Goal: Task Accomplishment & Management: Complete application form

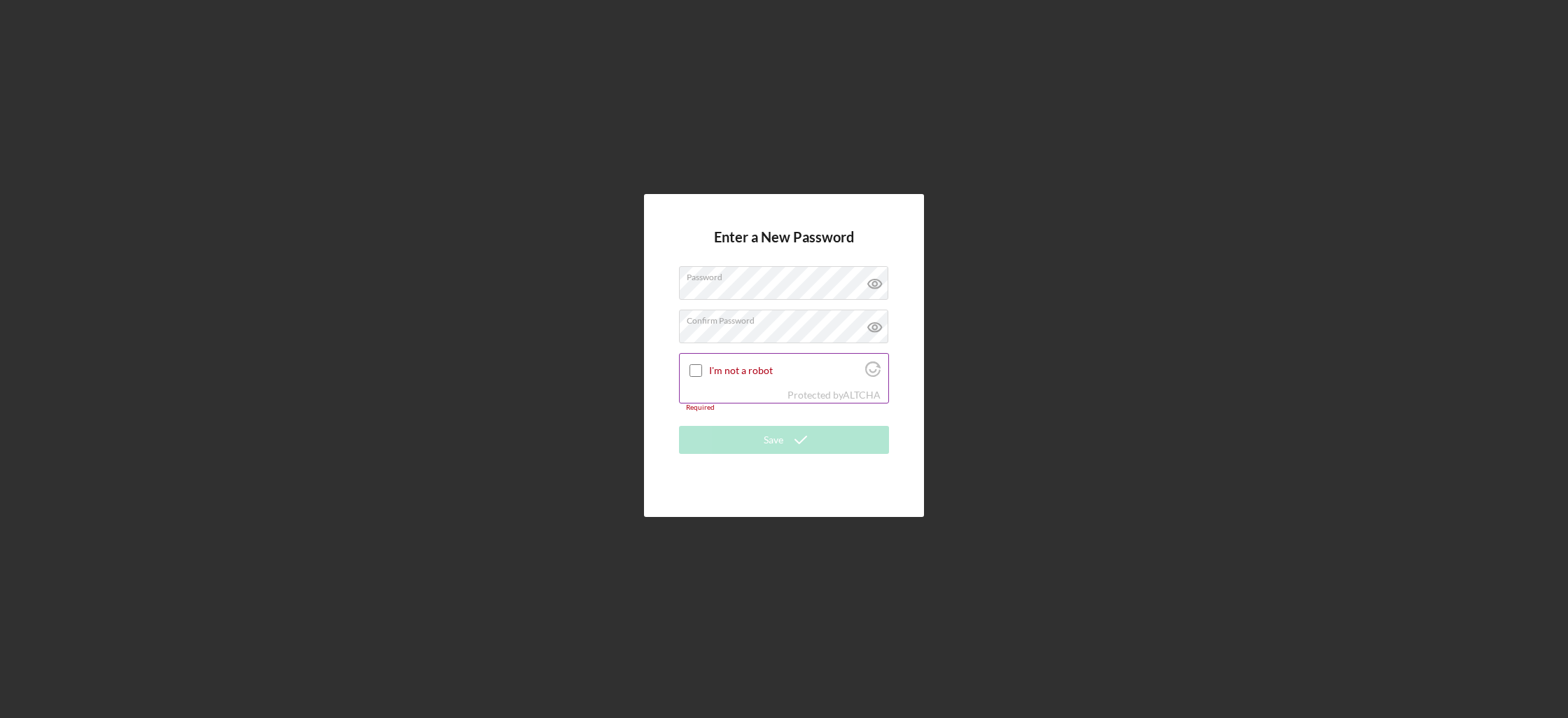
click at [727, 366] on label "I'm not a robot" at bounding box center [785, 369] width 152 height 11
click at [702, 366] on input "I'm not a robot" at bounding box center [695, 370] width 13 height 13
checkbox input "true"
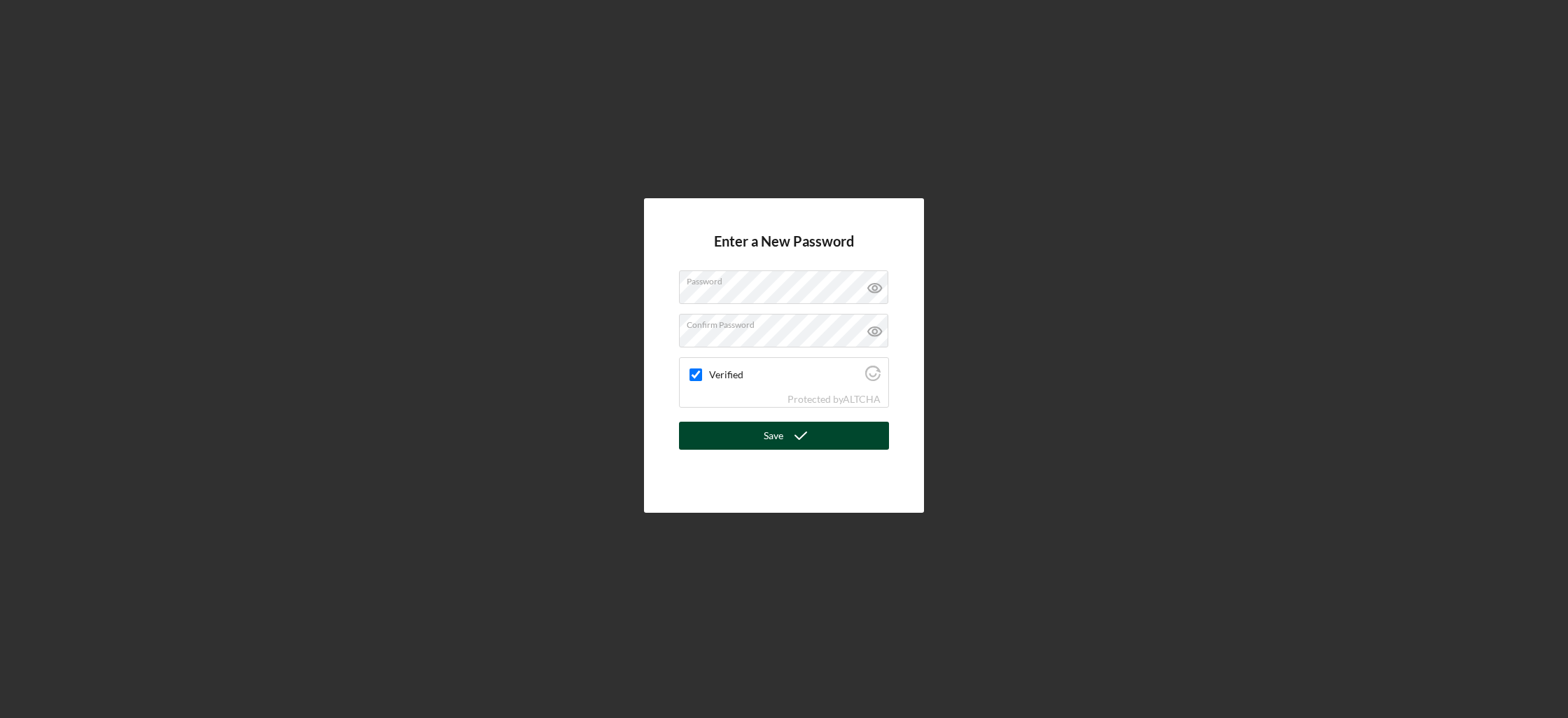
click at [750, 446] on button "Save" at bounding box center [784, 435] width 210 height 28
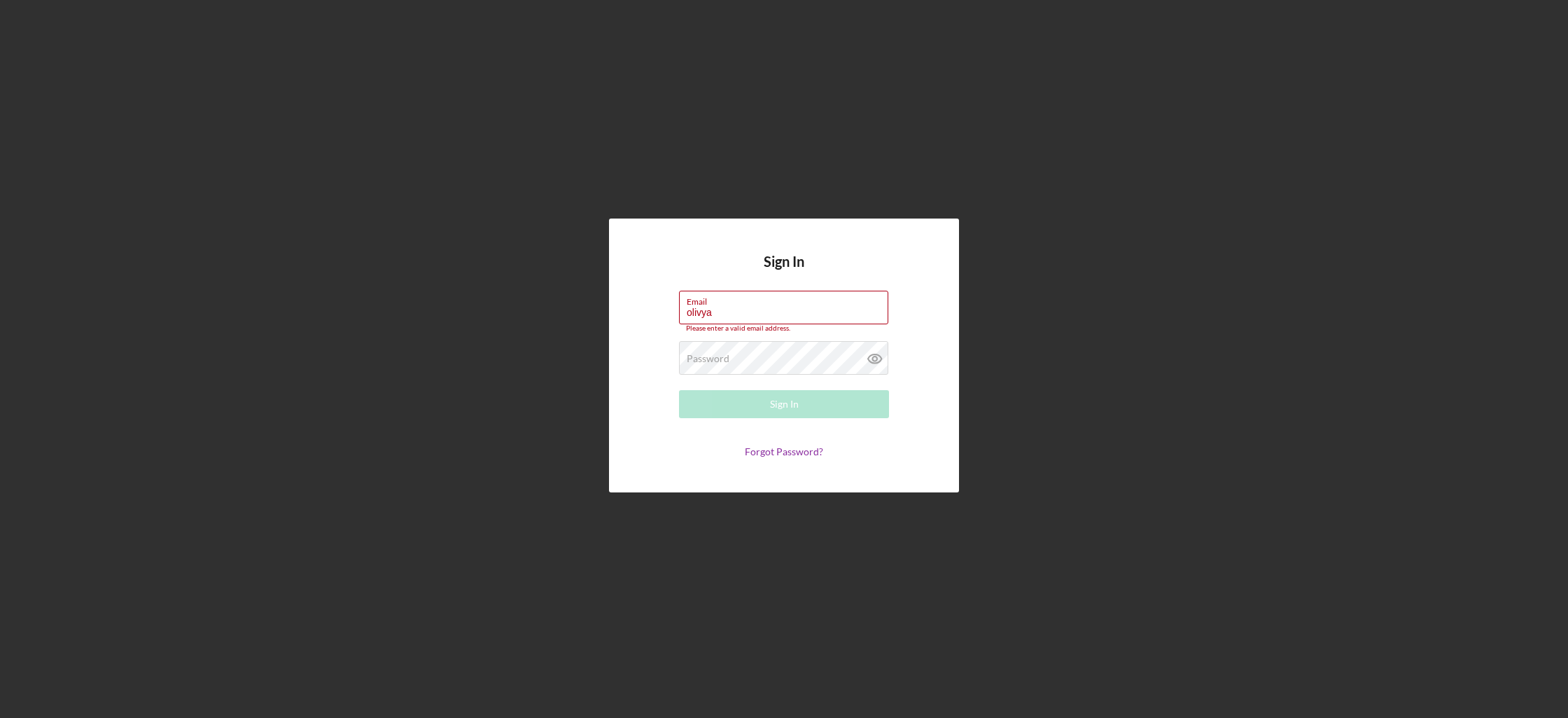
type input "[EMAIL_ADDRESS][DOMAIN_NAME]"
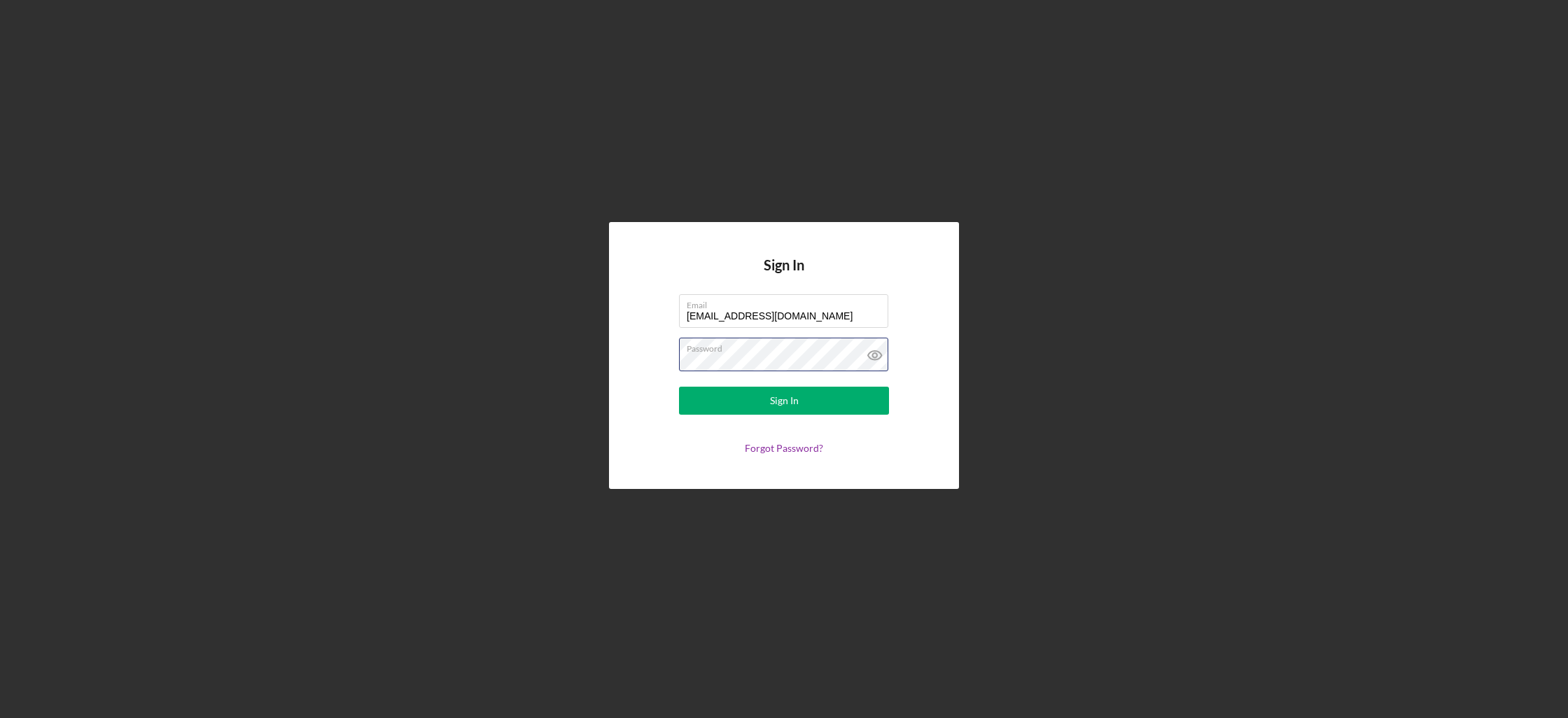
click at [679, 386] on button "Sign In" at bounding box center [784, 400] width 210 height 28
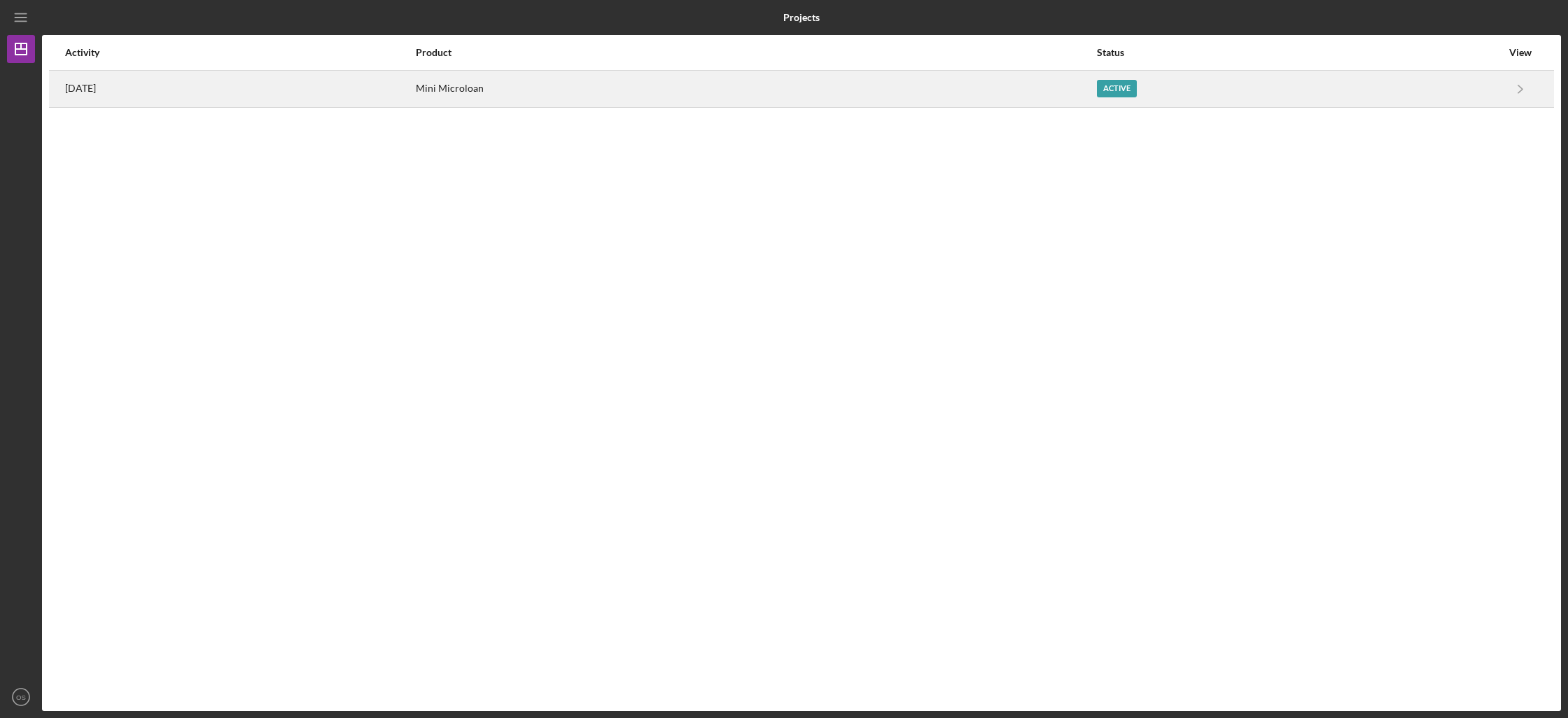
click at [1185, 91] on div "Active" at bounding box center [1299, 89] width 404 height 35
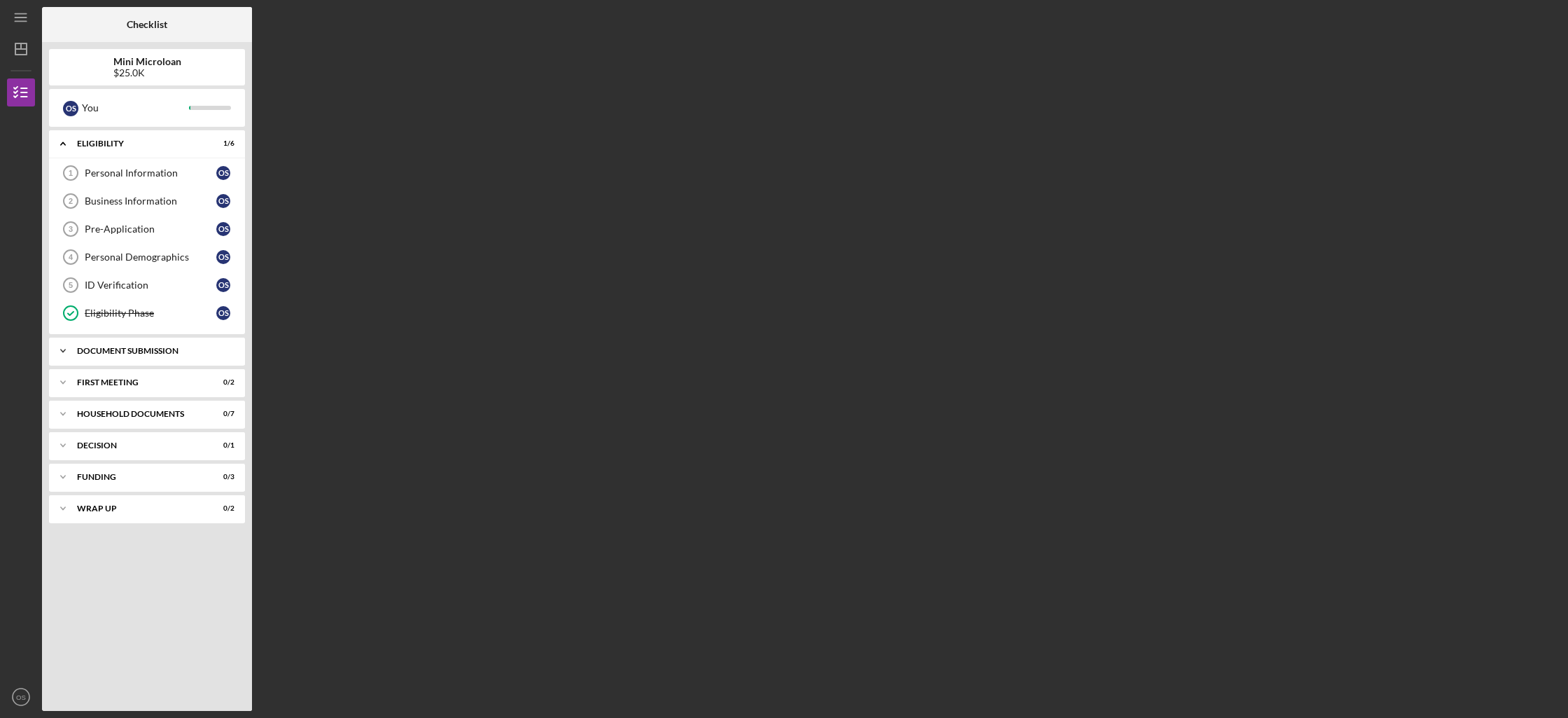
click at [198, 350] on div "Document Submission" at bounding box center [152, 351] width 150 height 8
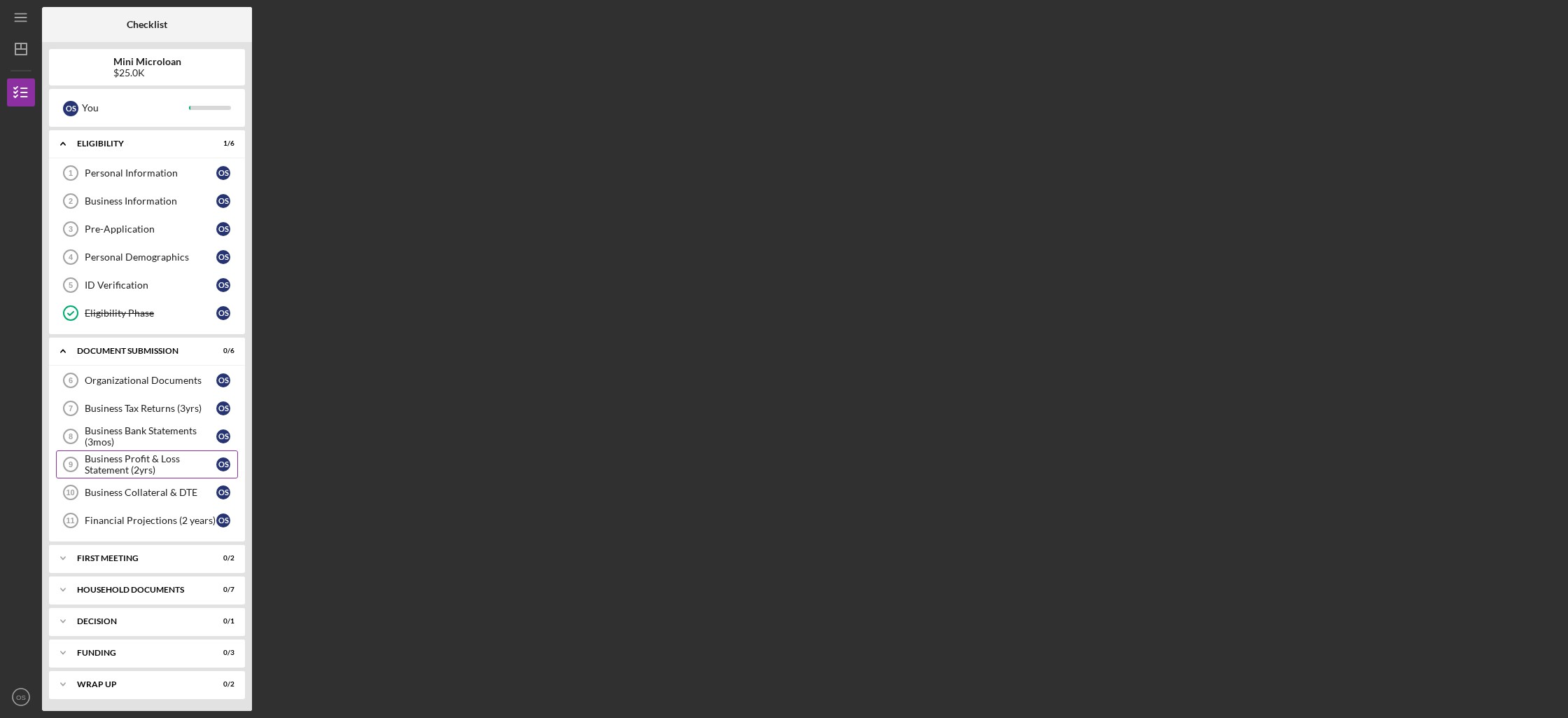
scroll to position [3, 0]
click at [171, 562] on div "Icon/Expander First Meeting 0 / 2" at bounding box center [147, 556] width 196 height 28
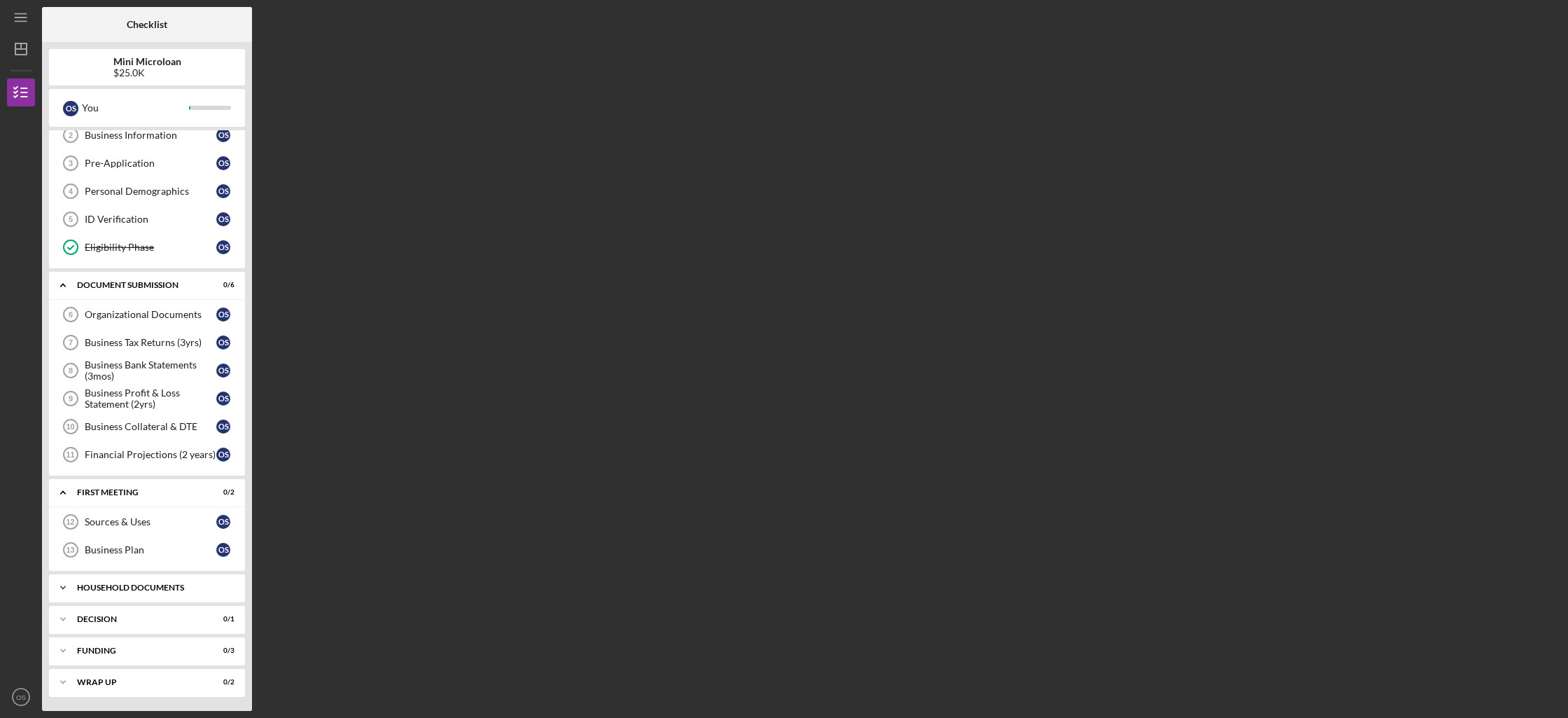
click at [166, 588] on div "Household Documents" at bounding box center [152, 588] width 150 height 8
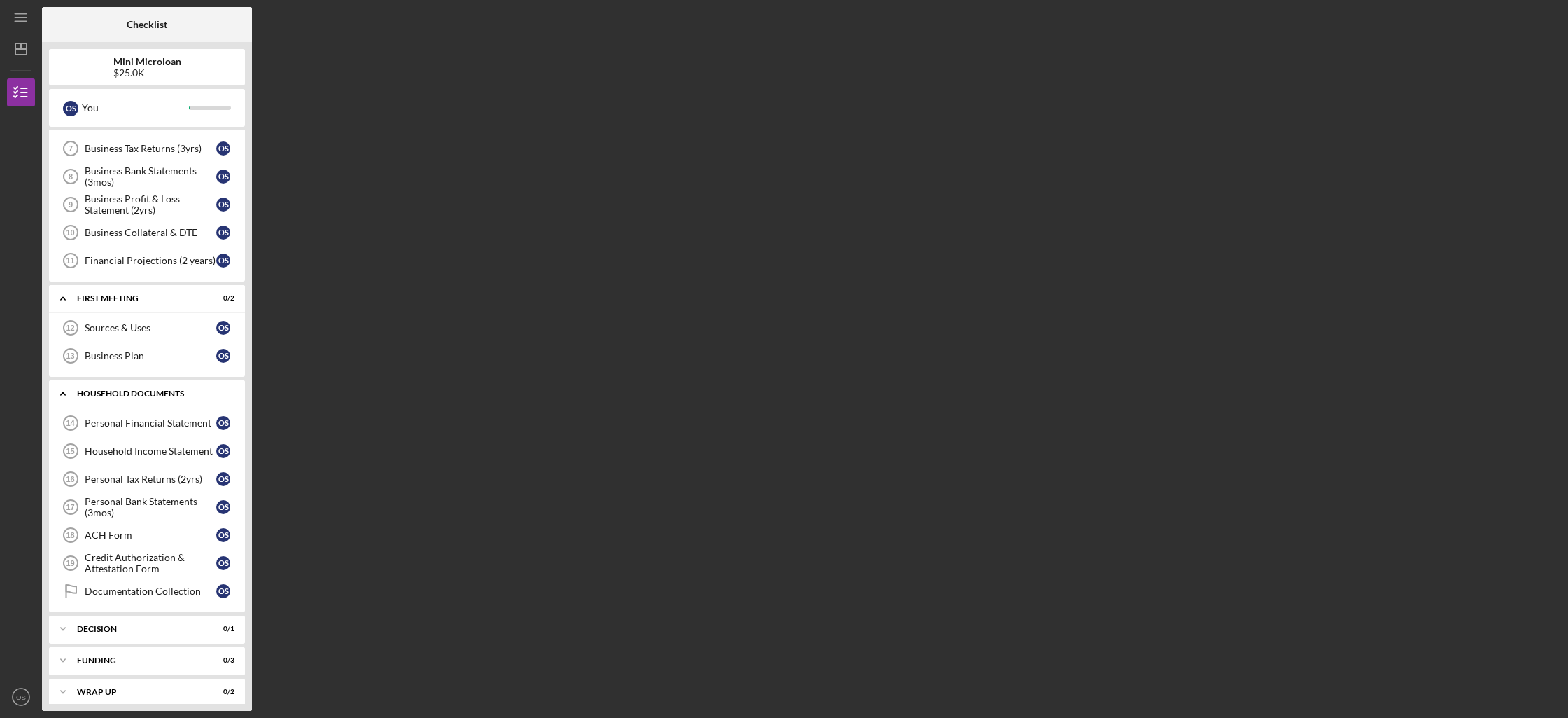
scroll to position [270, 0]
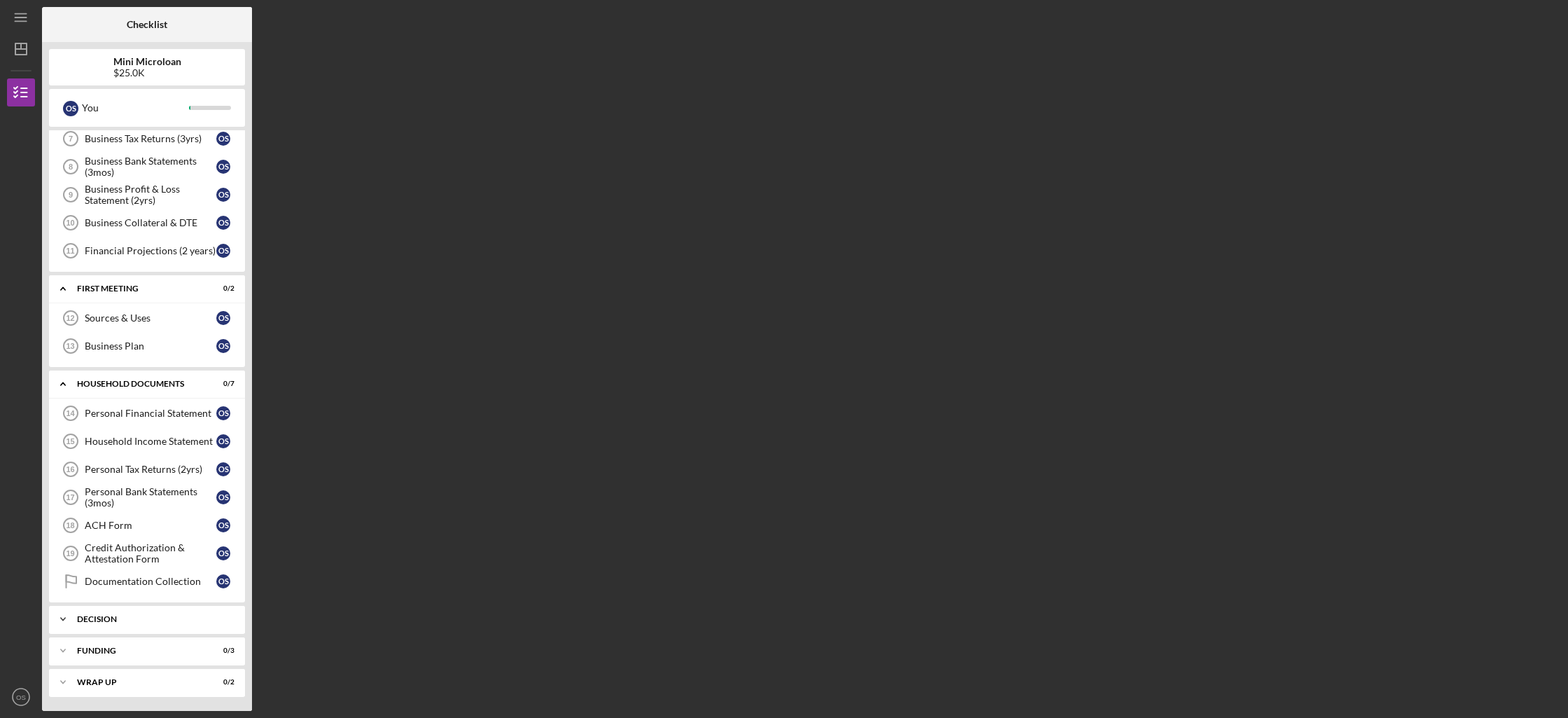
click at [162, 611] on div "Icon/Expander decision 0 / 1" at bounding box center [147, 619] width 196 height 28
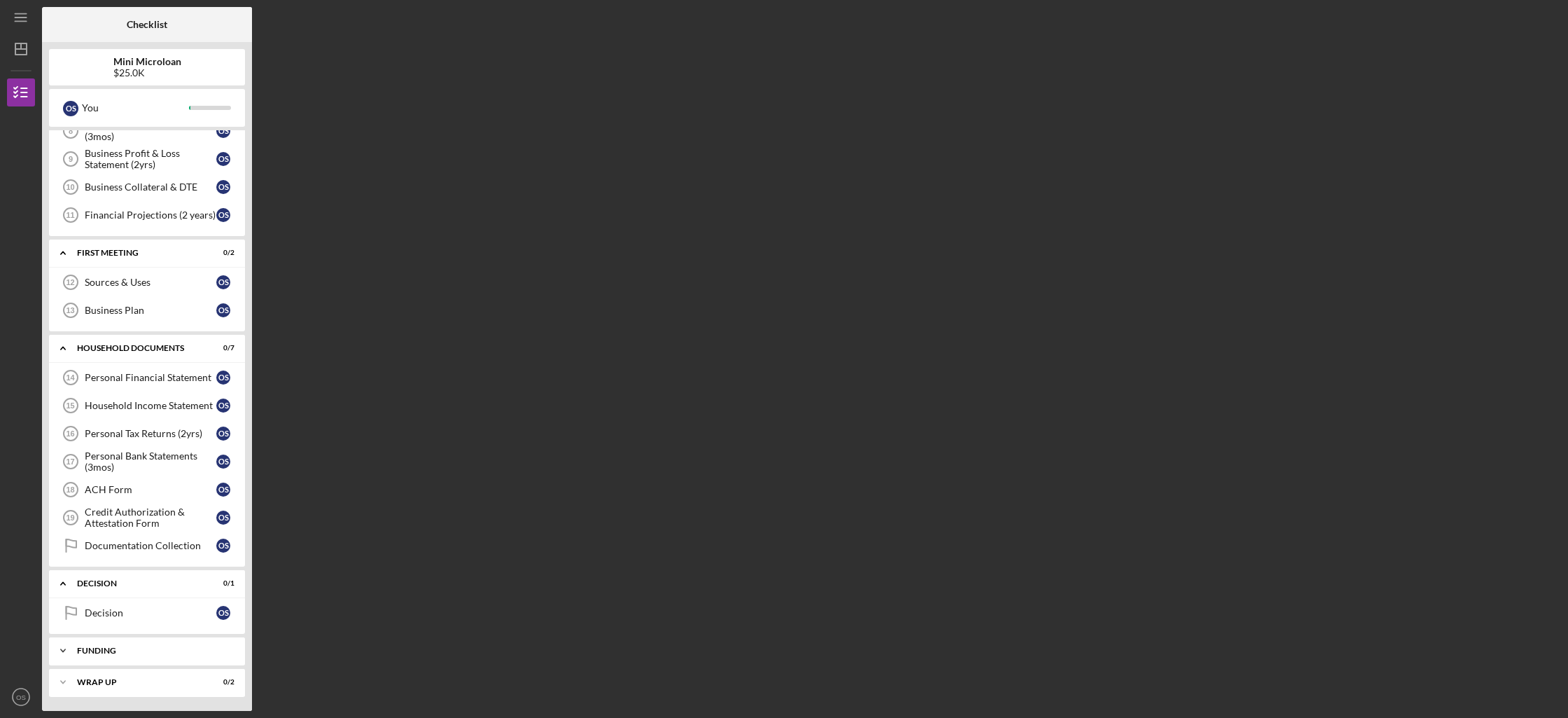
click at [149, 649] on div "funding" at bounding box center [152, 650] width 150 height 8
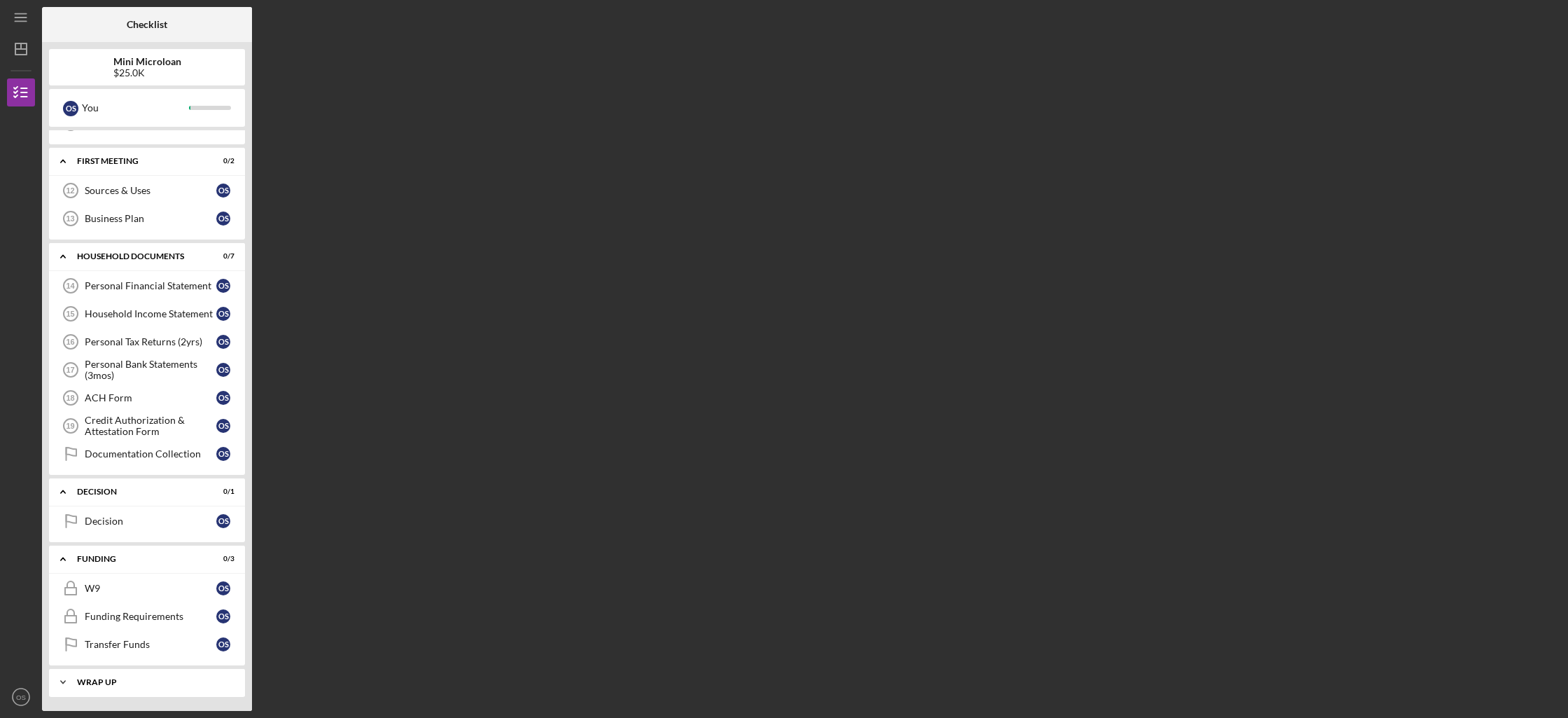
click at [142, 678] on div "wrap up" at bounding box center [152, 682] width 150 height 8
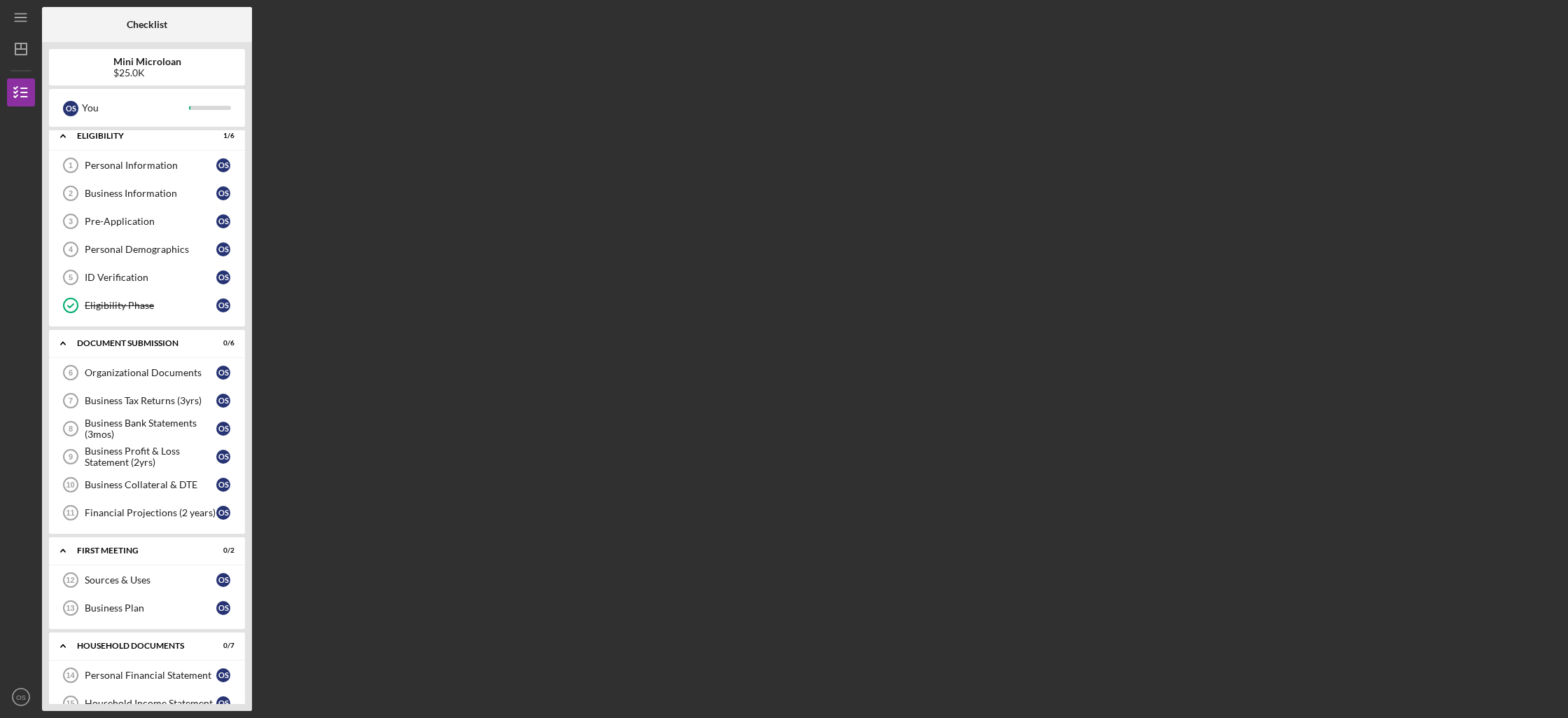
scroll to position [0, 0]
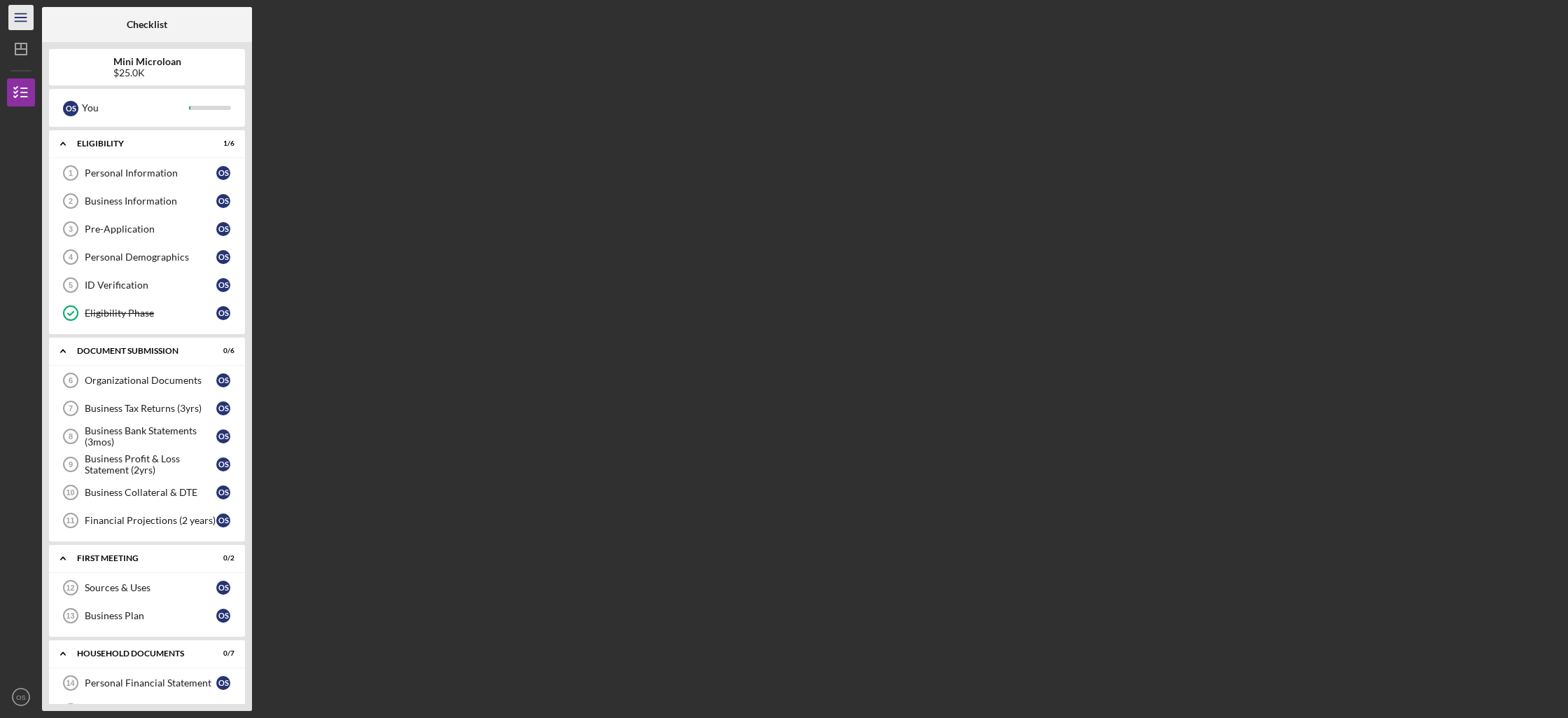
click at [19, 19] on icon "Icon/Menu" at bounding box center [22, 18] width 32 height 32
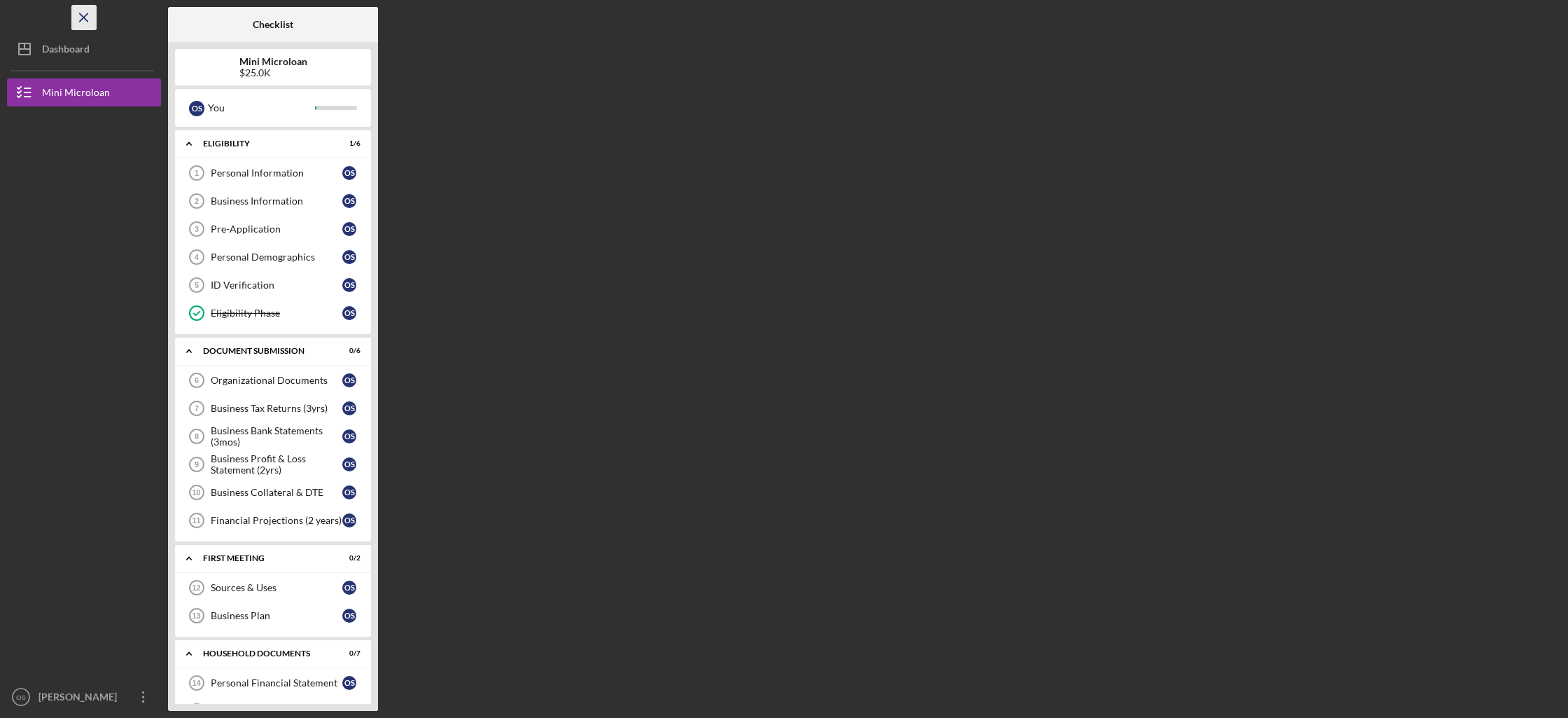
click at [77, 12] on icon "Icon/Menu Close" at bounding box center [84, 18] width 32 height 32
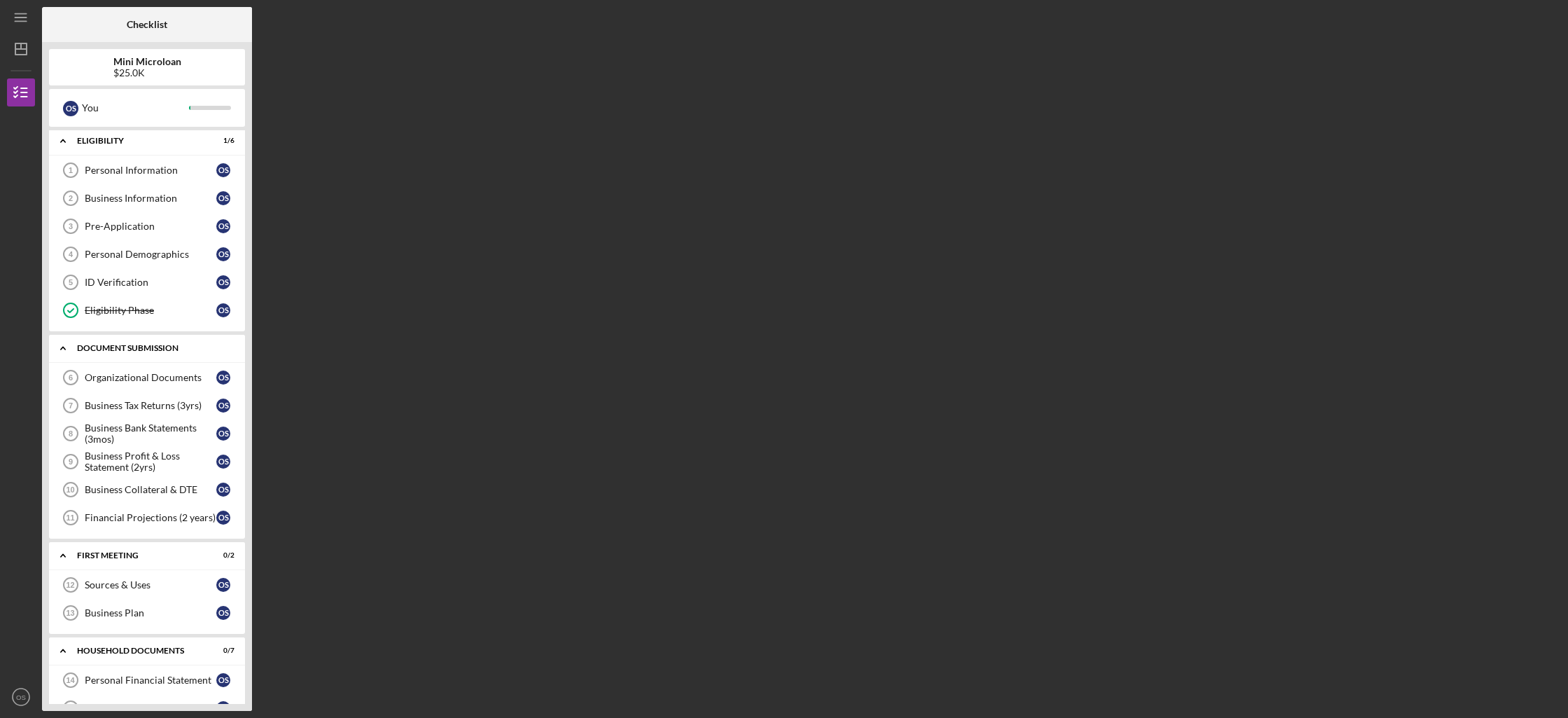
scroll to position [6, 0]
click at [194, 165] on div "Personal Information" at bounding box center [150, 167] width 132 height 11
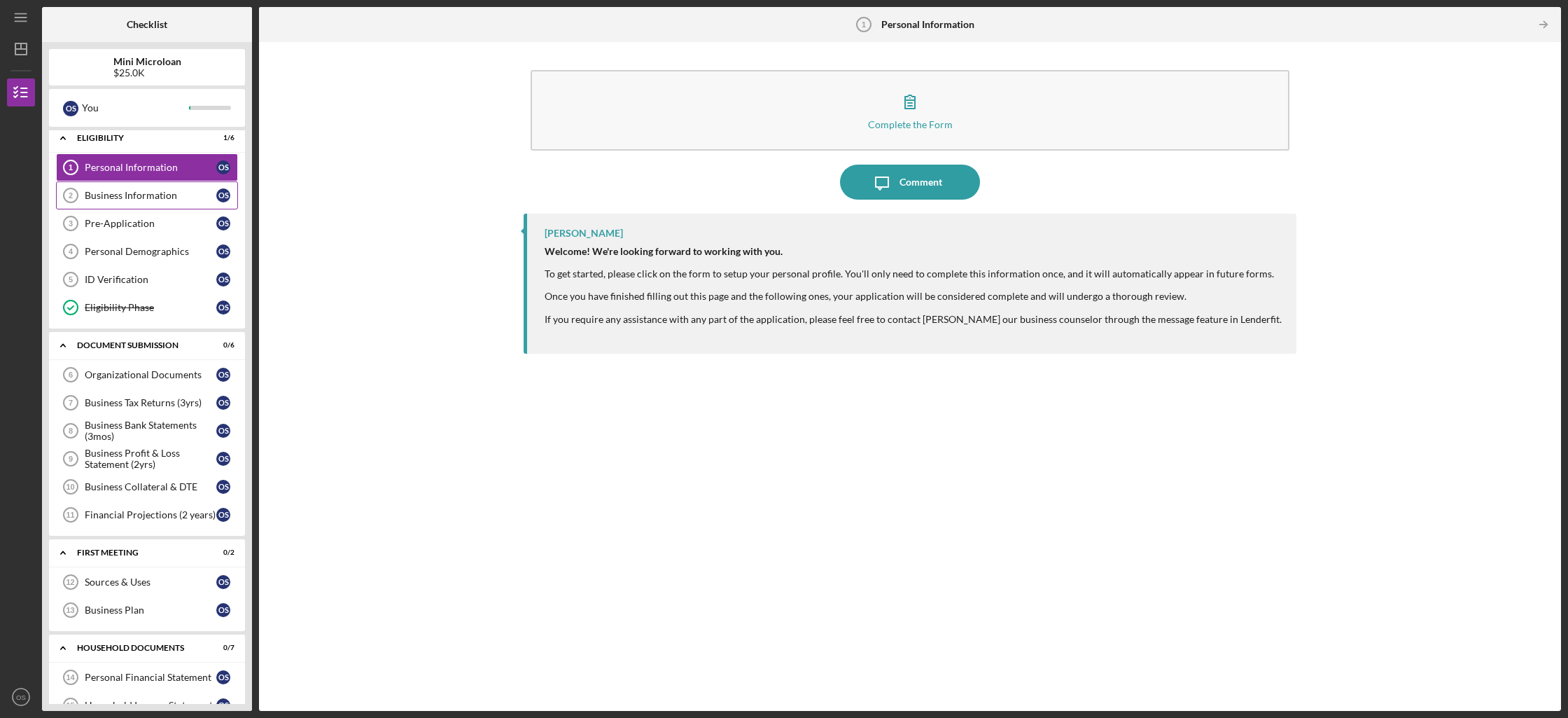
click at [176, 192] on div "Business Information" at bounding box center [150, 195] width 132 height 11
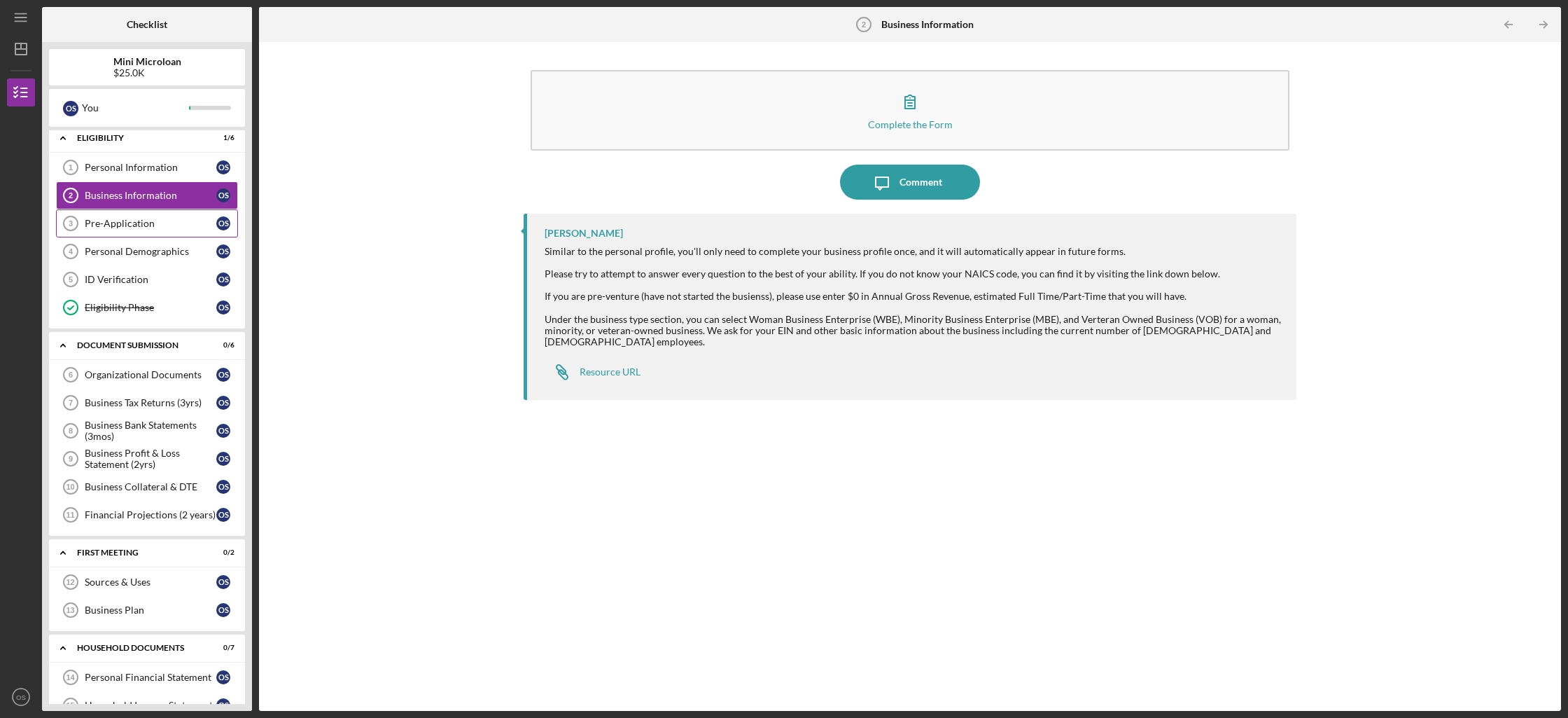
click at [169, 221] on div "Pre-Application" at bounding box center [150, 223] width 132 height 11
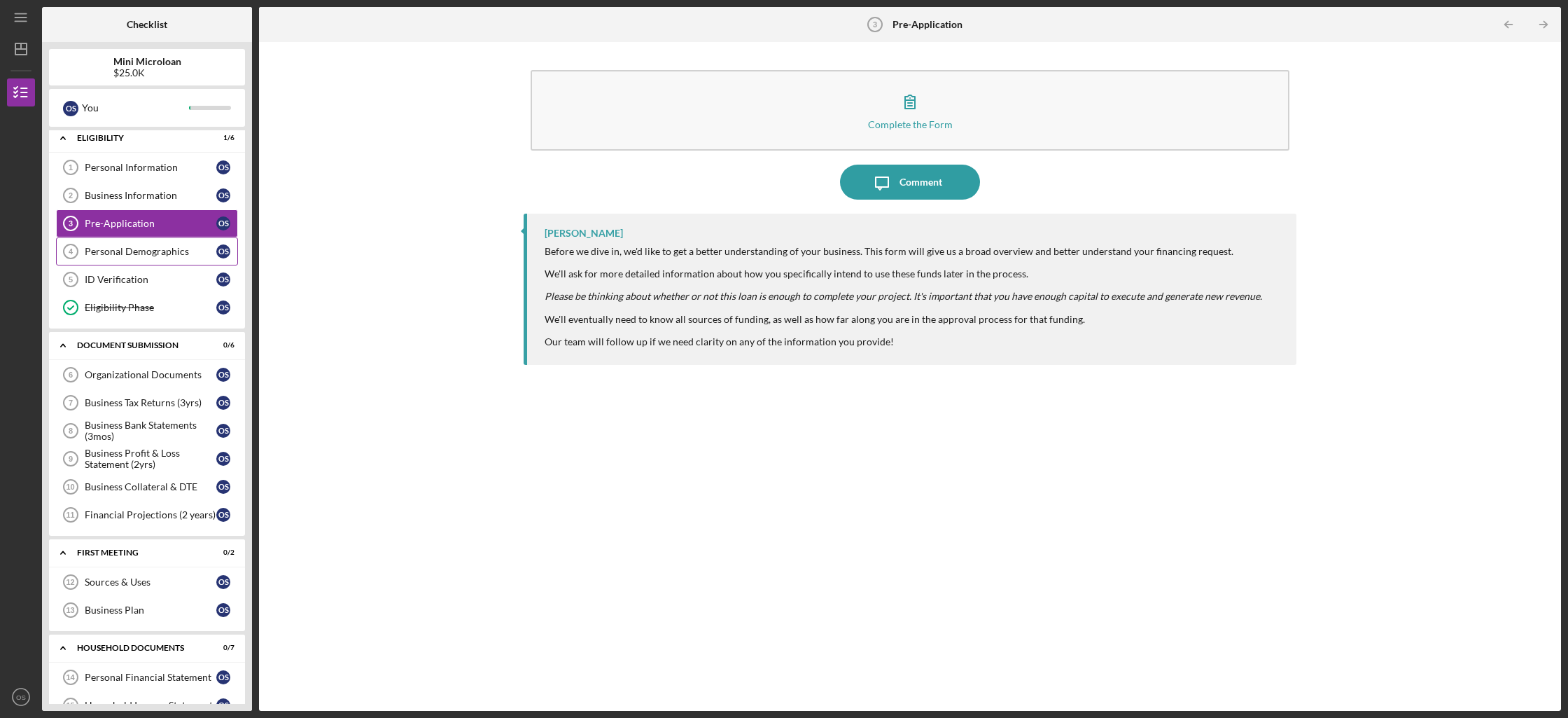
click at [173, 249] on div "Personal Demographics" at bounding box center [150, 251] width 132 height 11
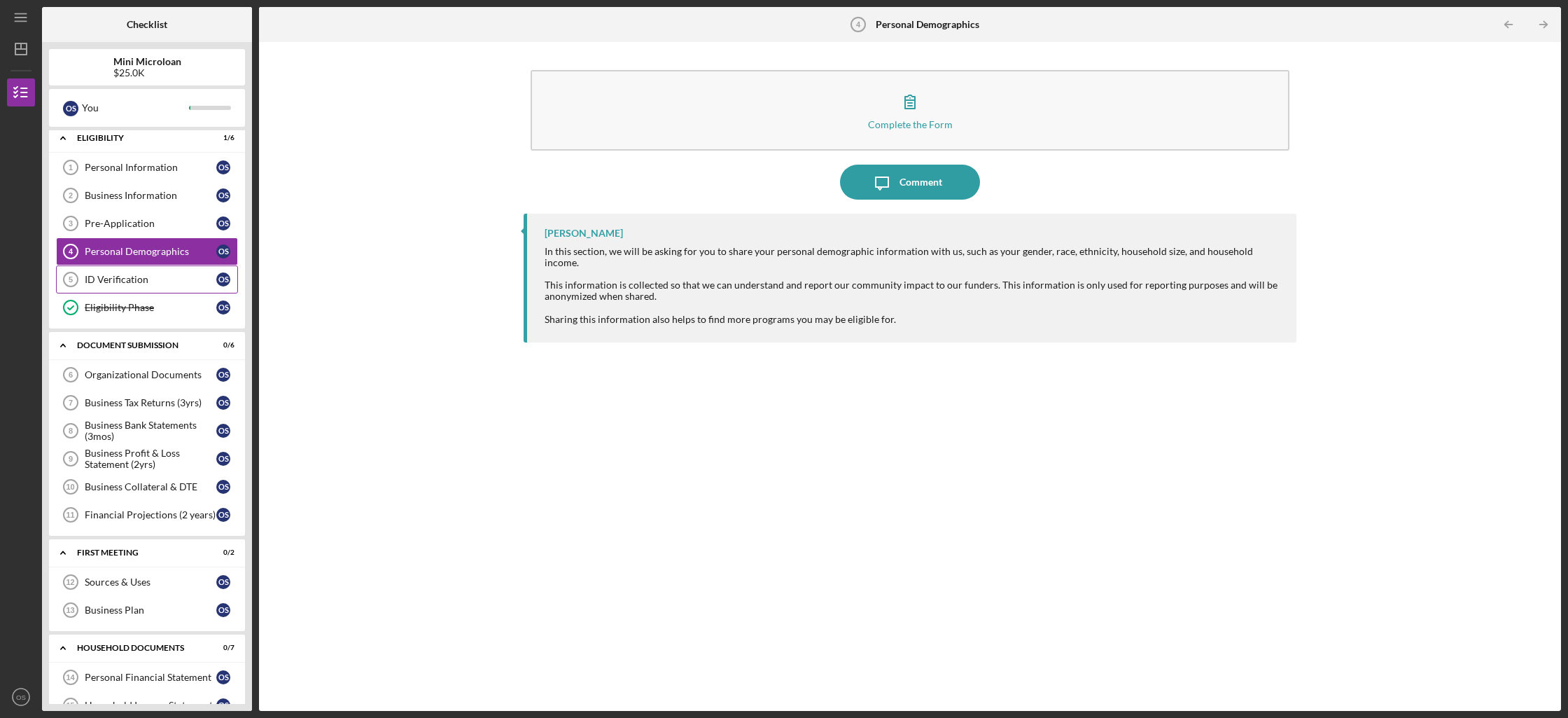
click at [179, 291] on link "ID Verification 5 ID Verification O S" at bounding box center [147, 280] width 182 height 28
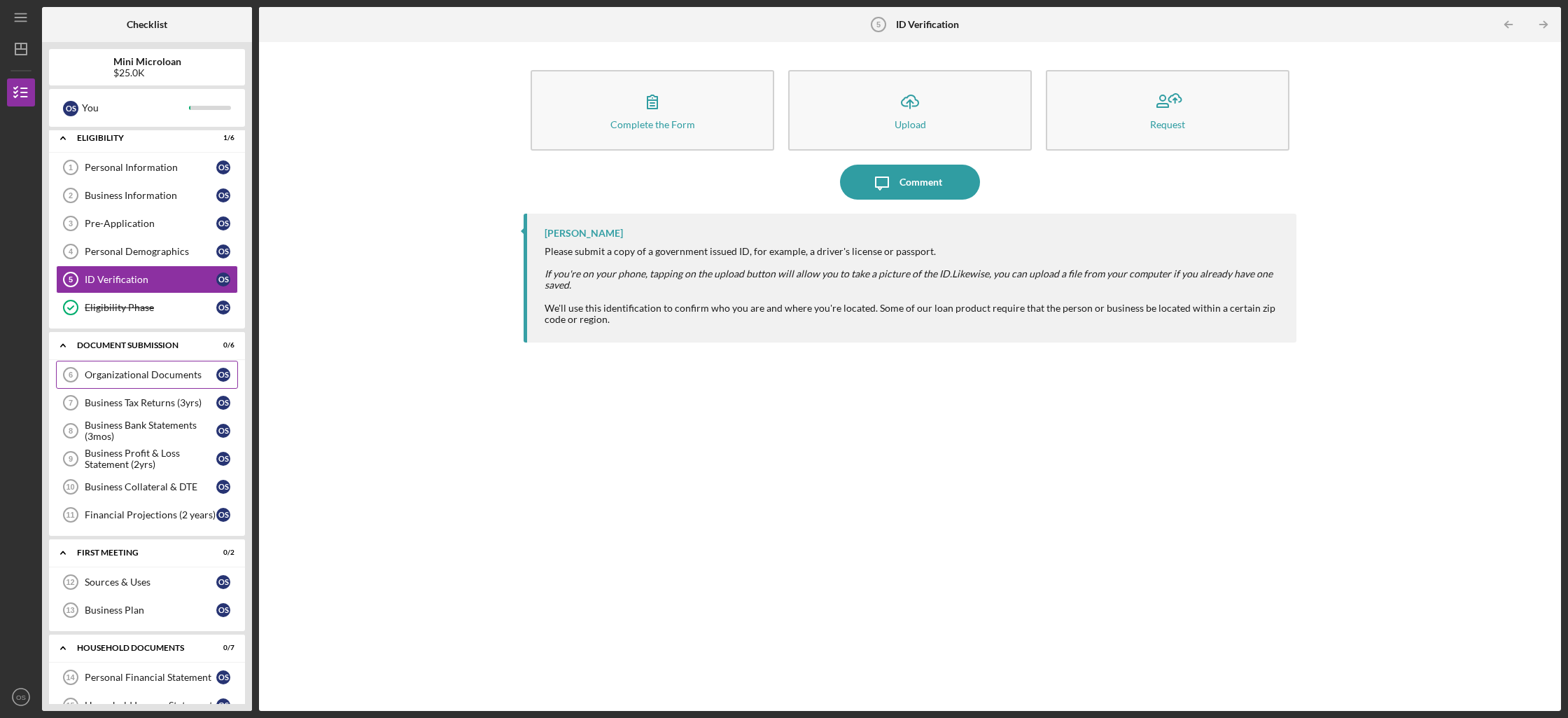
click at [170, 371] on div "Organizational Documents" at bounding box center [150, 374] width 132 height 11
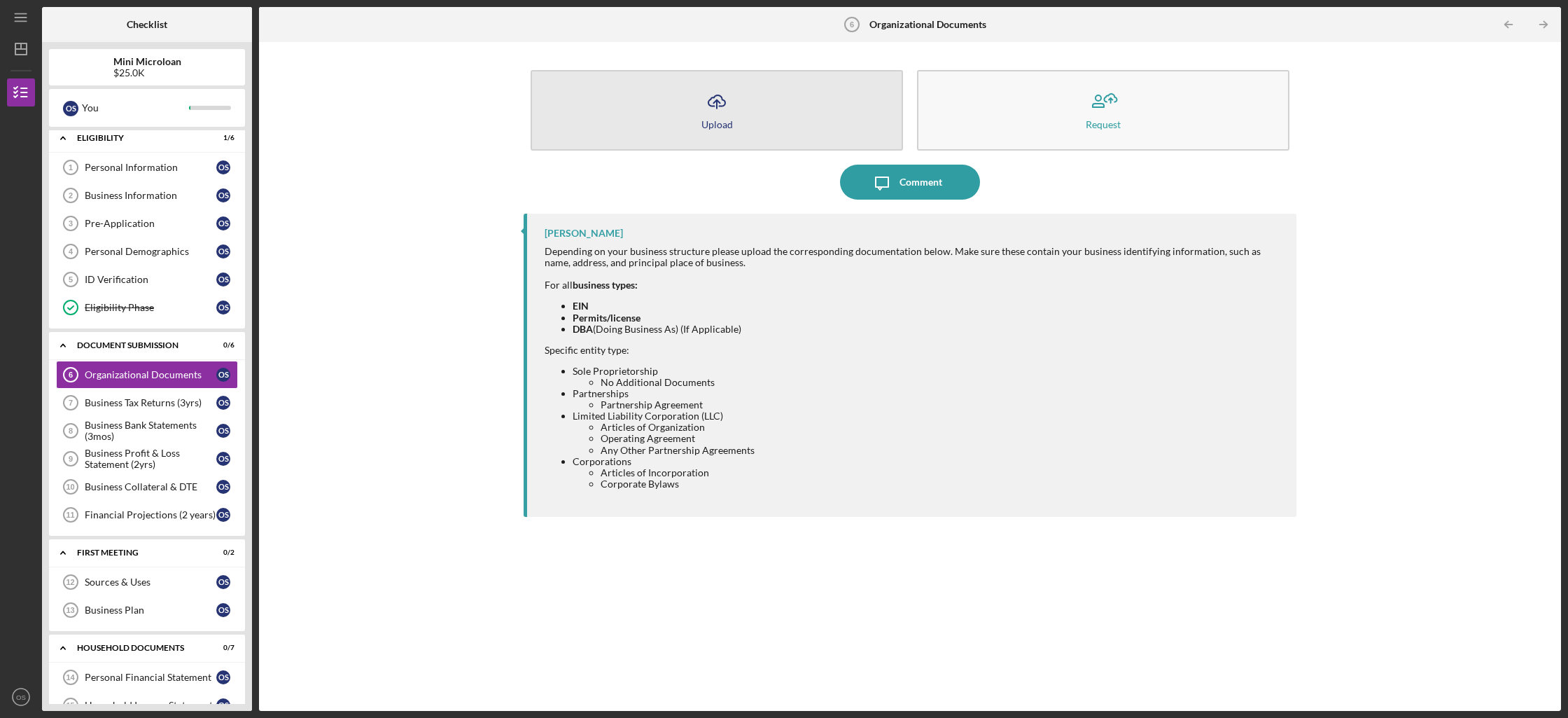
click at [779, 117] on button "Icon/Upload Upload" at bounding box center [717, 110] width 373 height 80
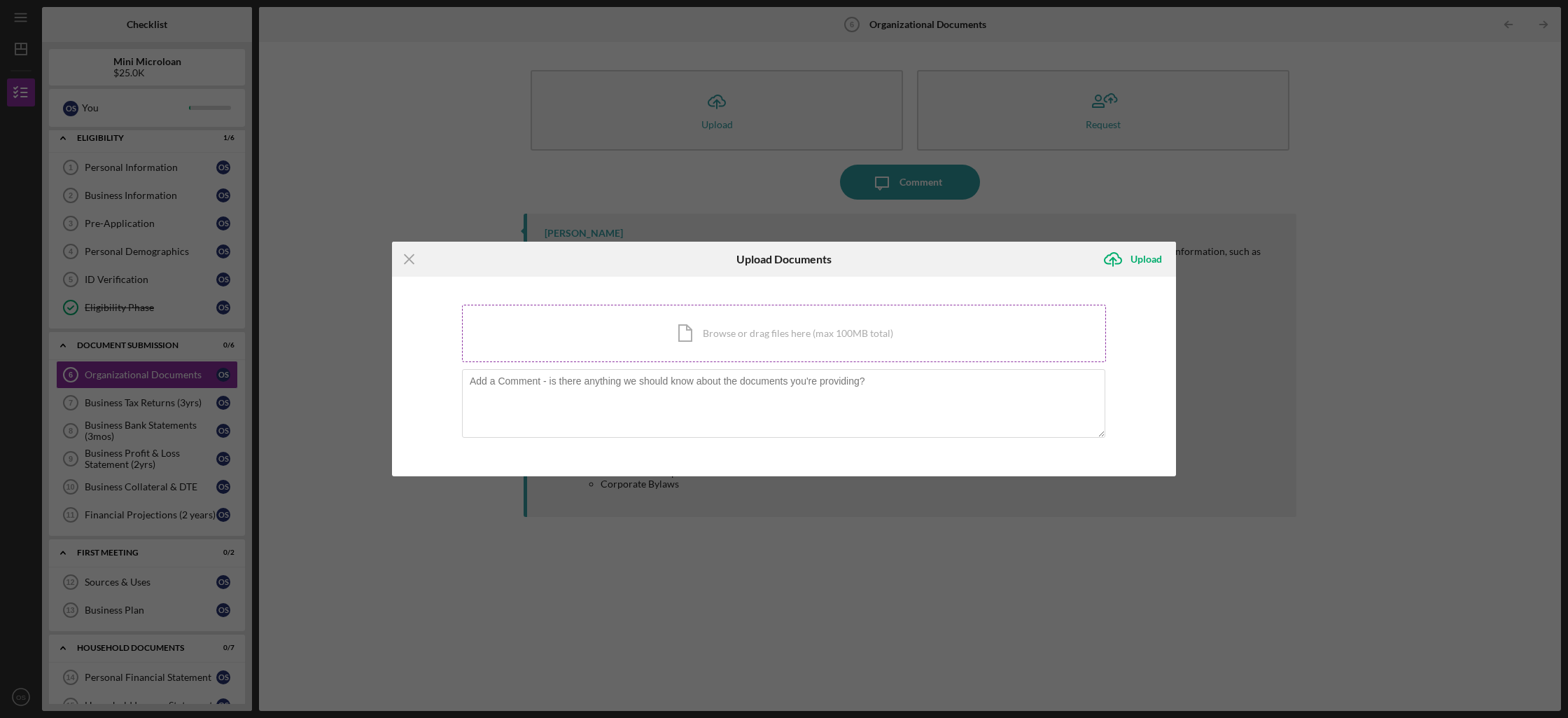
click at [805, 324] on div "Icon/Document Browse or drag files here (max 100MB total) Tap to choose files o…" at bounding box center [784, 333] width 644 height 58
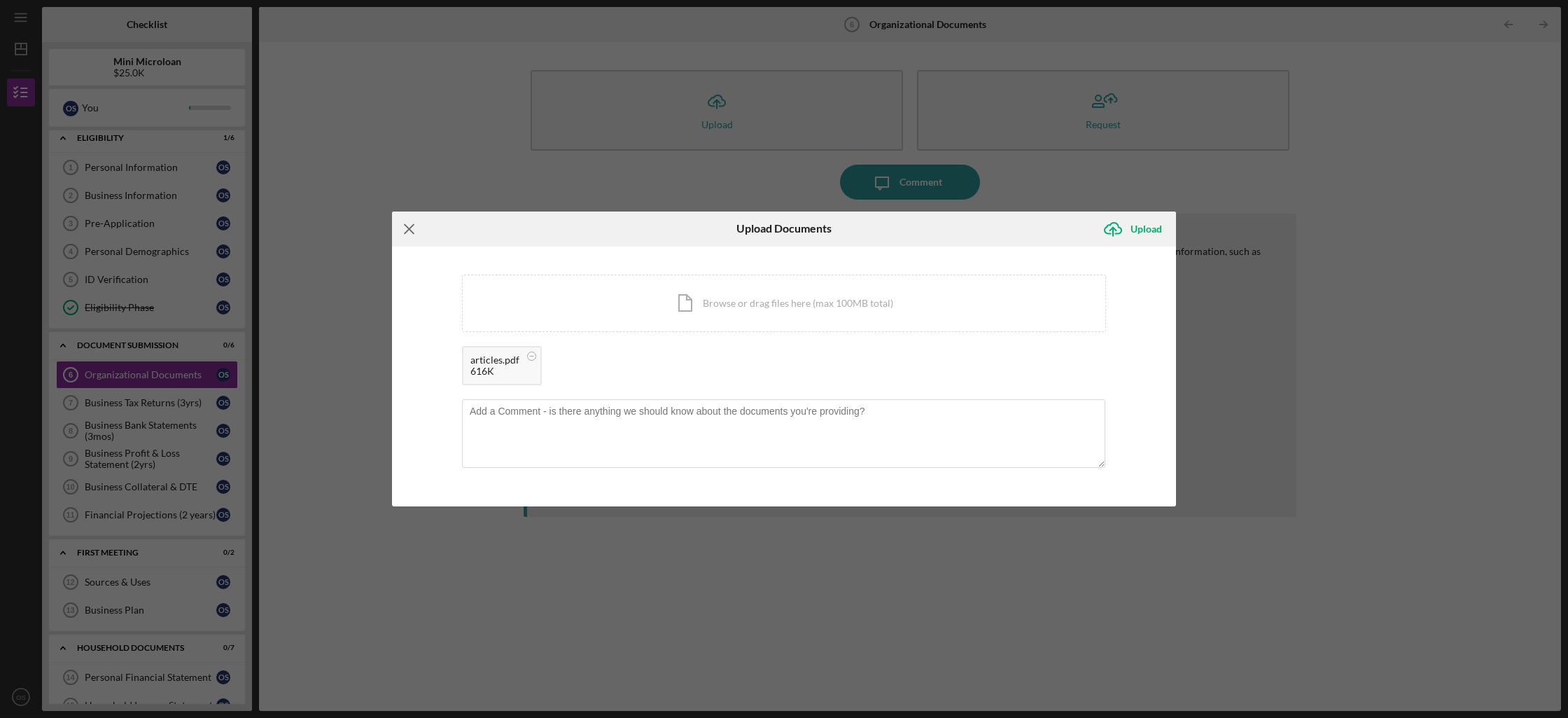
click at [420, 236] on icon "Icon/Menu Close" at bounding box center [409, 229] width 35 height 35
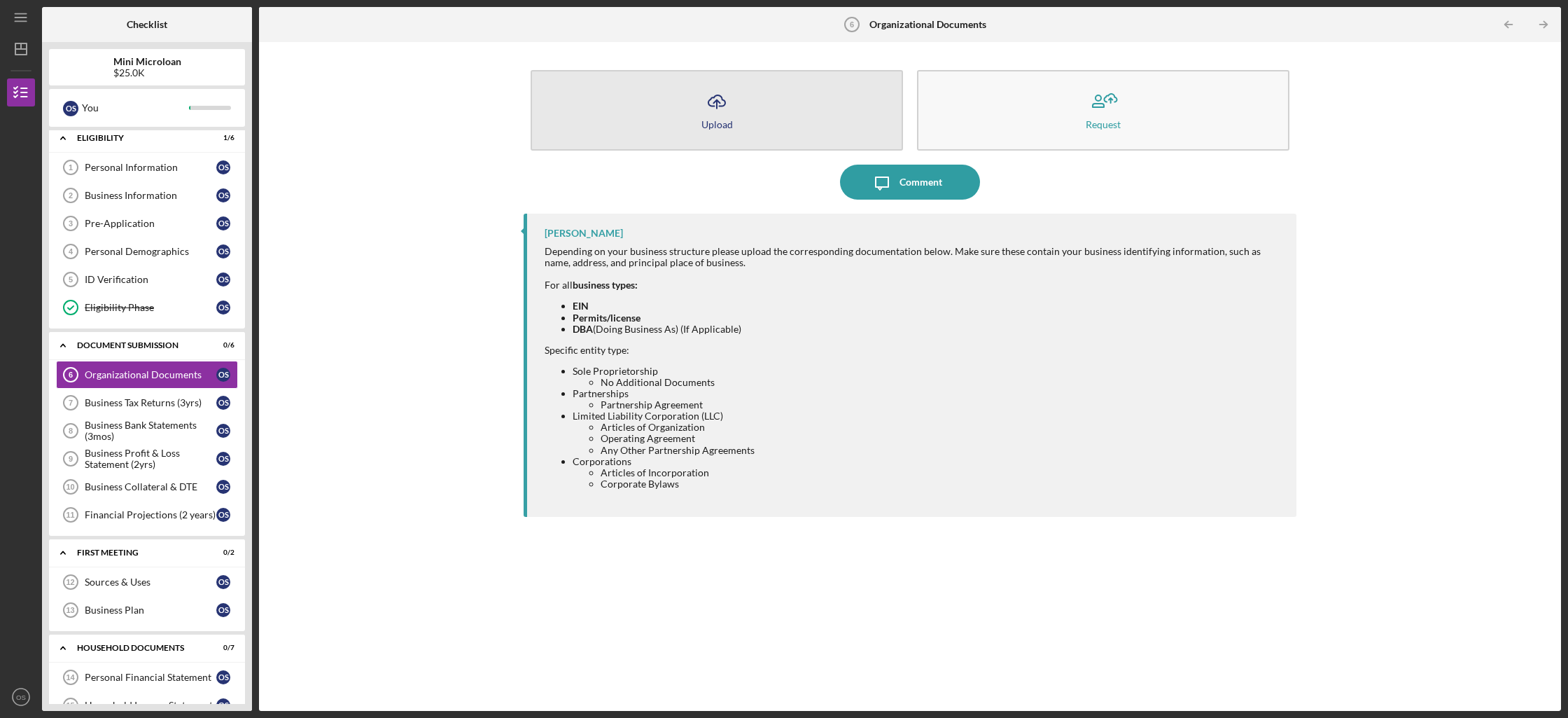
click at [808, 129] on button "Icon/Upload Upload" at bounding box center [717, 110] width 373 height 80
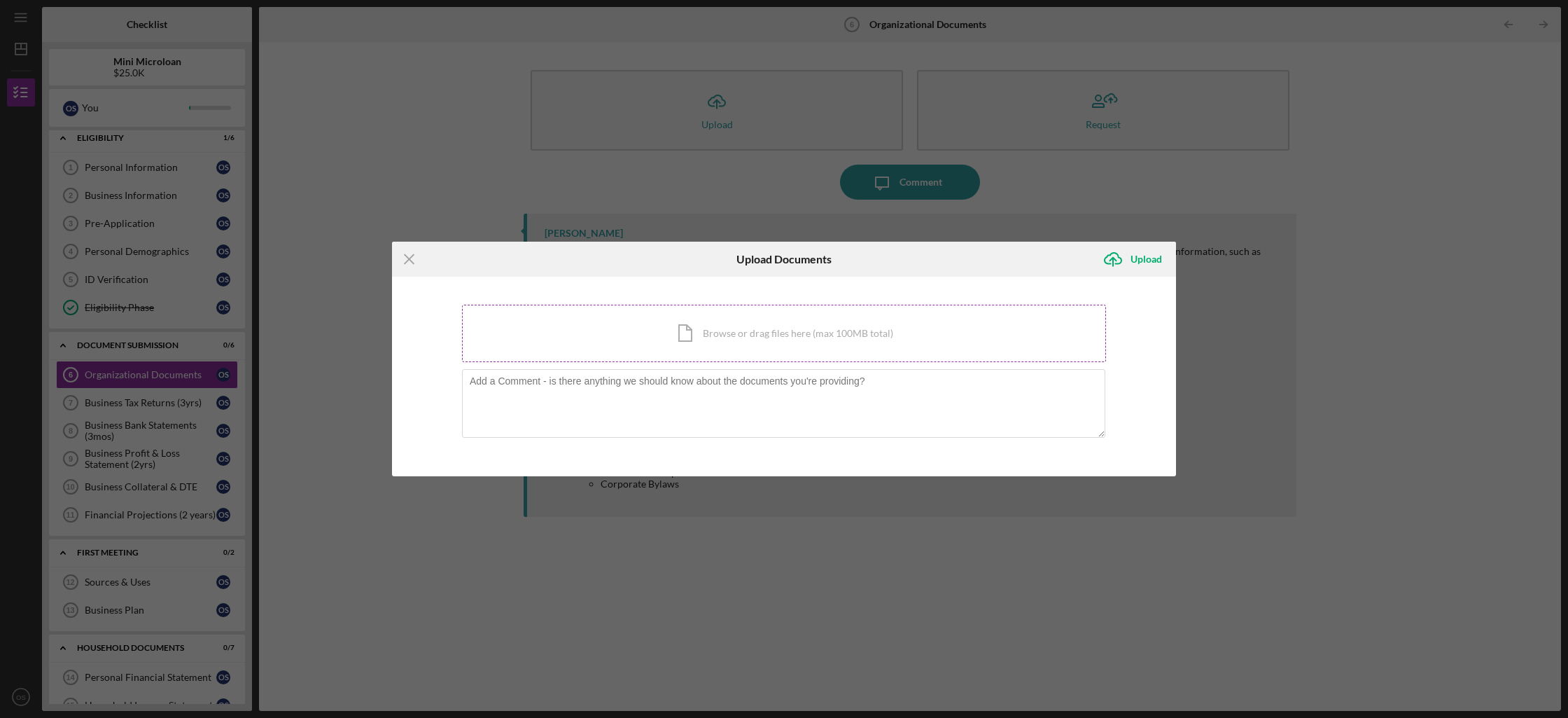
click at [812, 339] on div "Icon/Document Browse or drag files here (max 100MB total) Tap to choose files o…" at bounding box center [784, 333] width 644 height 58
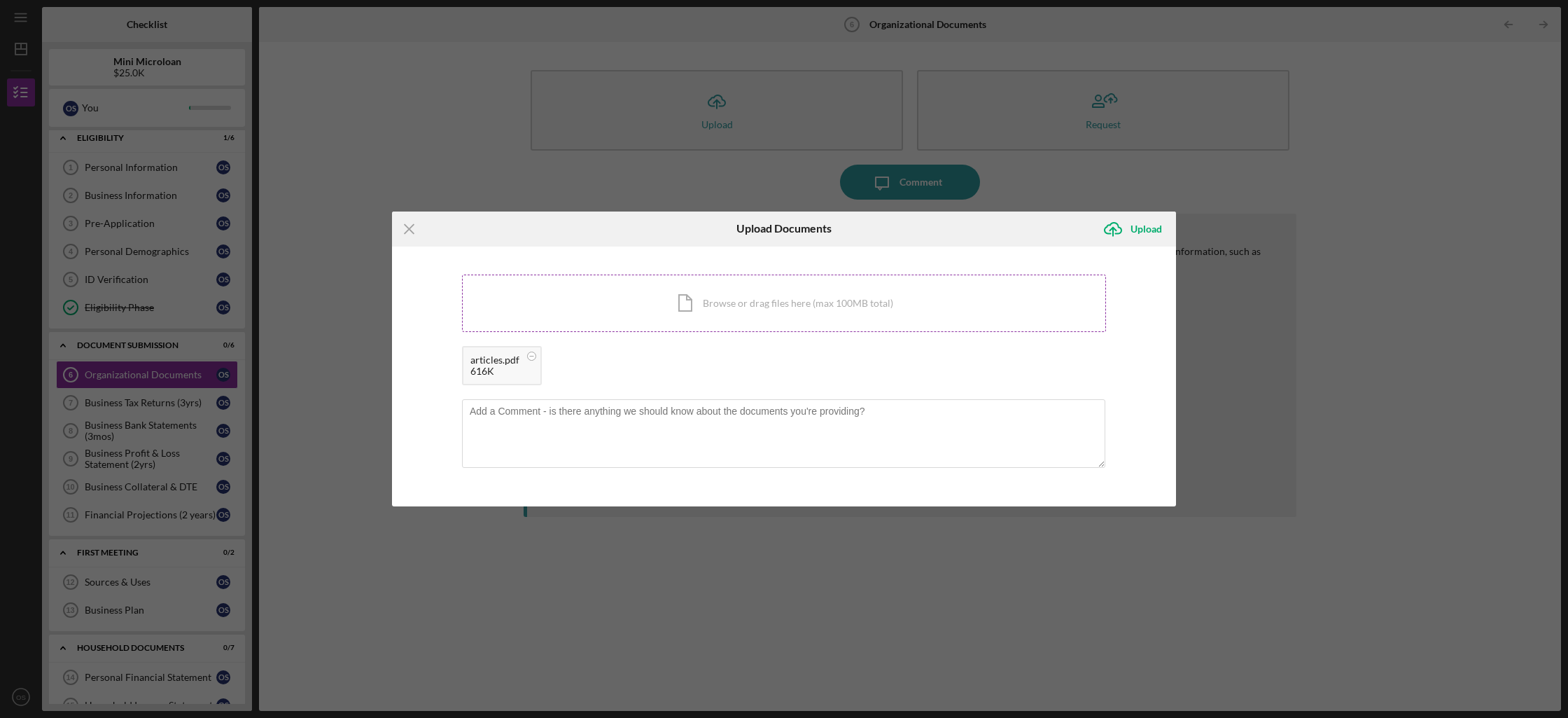
click at [740, 298] on div "Icon/Document Browse or drag files here (max 100MB total) Tap to choose files o…" at bounding box center [784, 303] width 644 height 58
click at [1159, 235] on div "Upload" at bounding box center [1146, 229] width 32 height 28
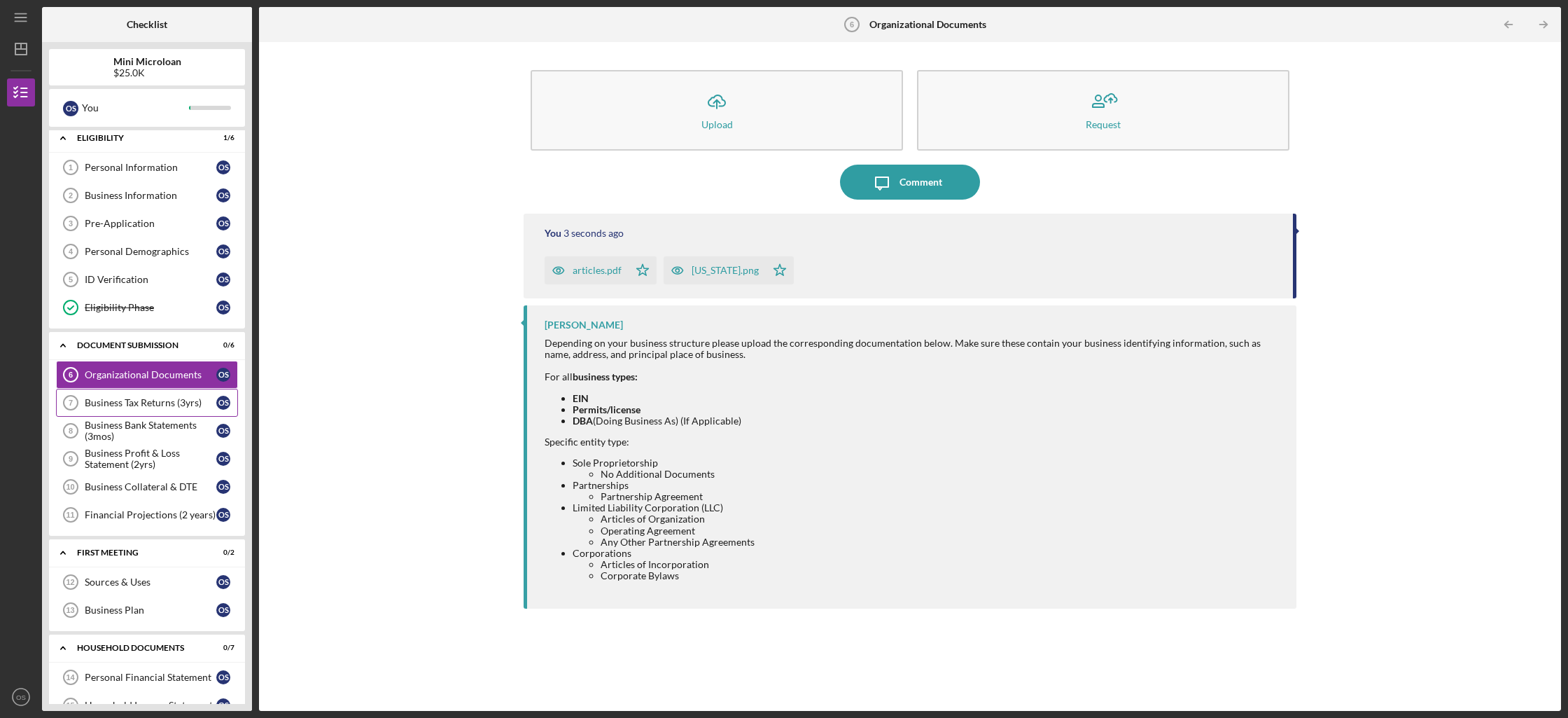
click at [123, 404] on div "Business Tax Returns (3yrs)" at bounding box center [150, 402] width 132 height 11
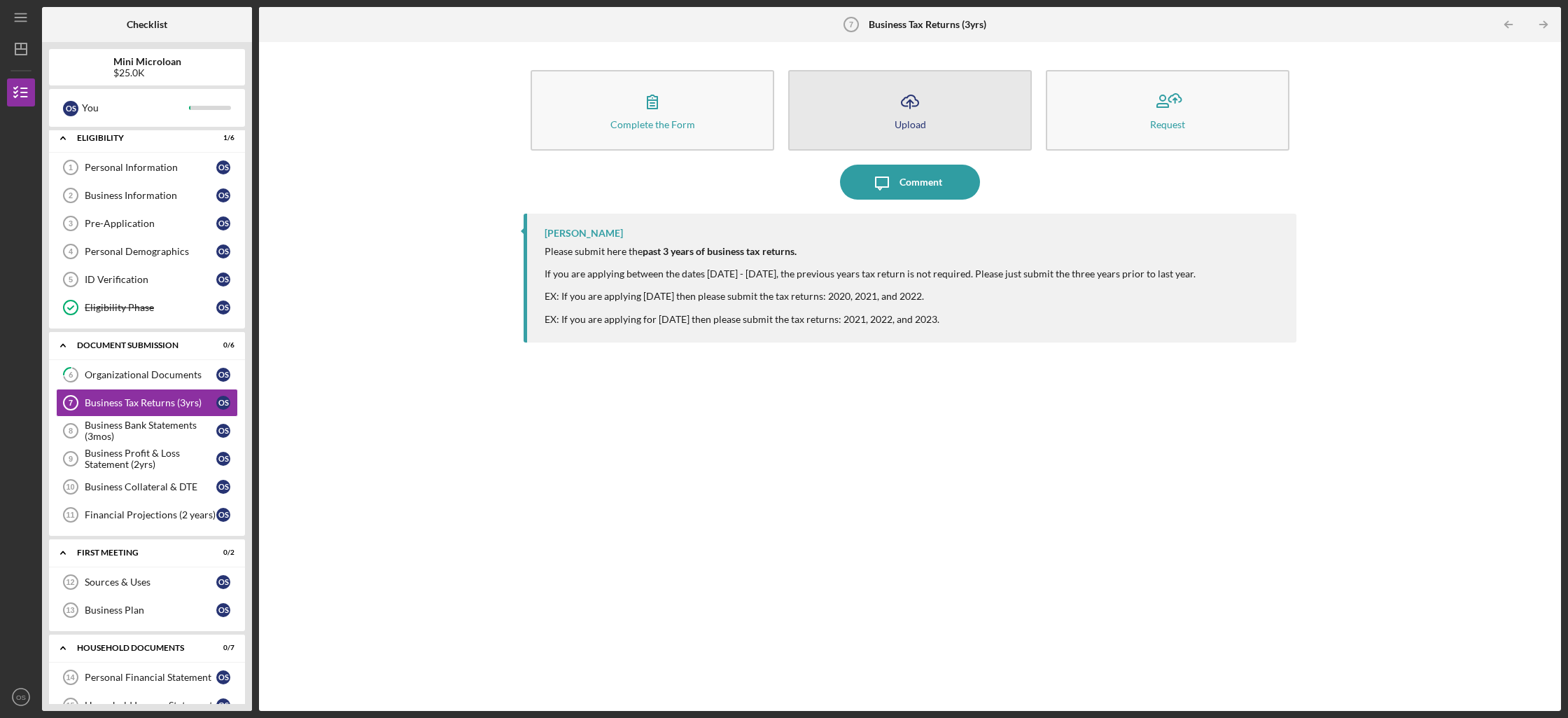
click at [912, 140] on button "Icon/Upload Upload" at bounding box center [910, 110] width 244 height 80
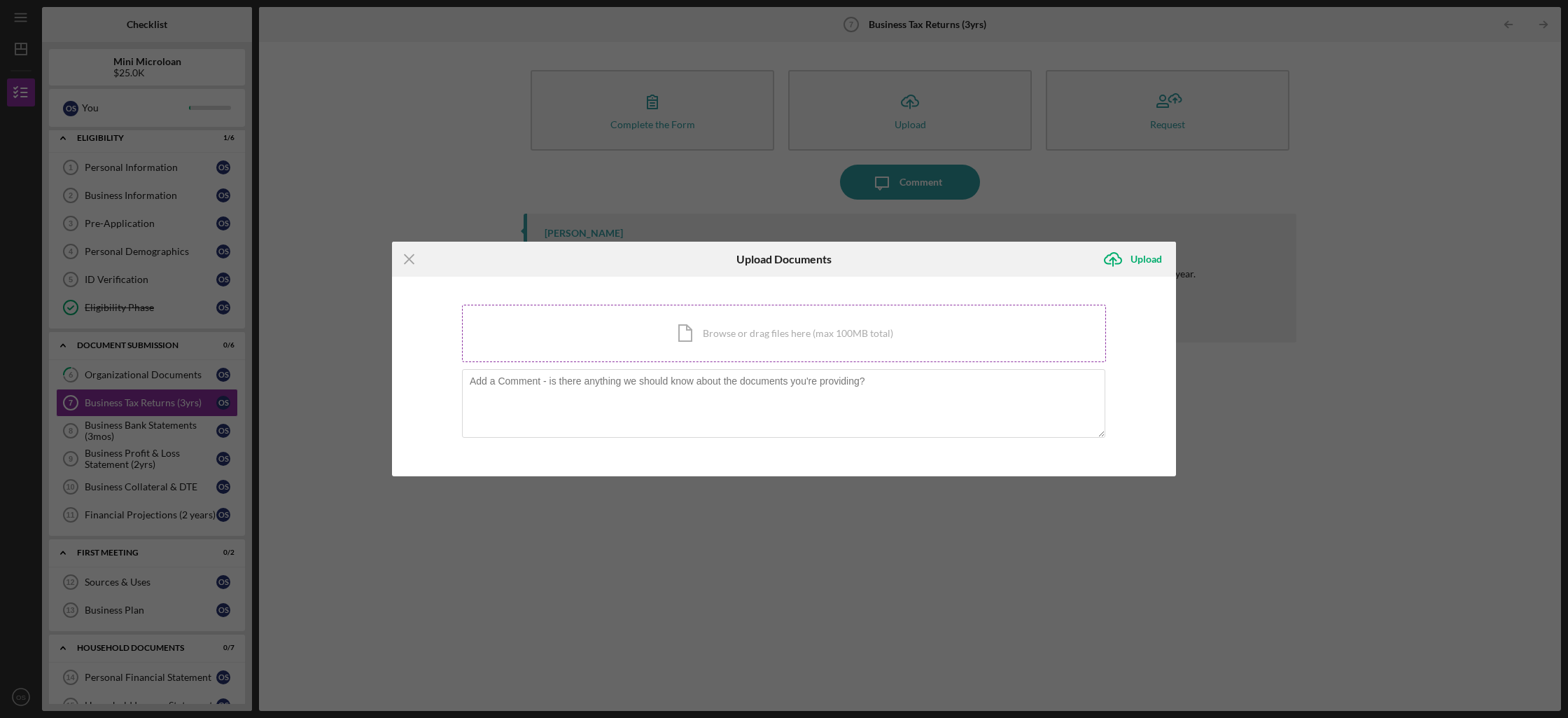
click at [779, 322] on div "Icon/Document Browse or drag files here (max 100MB total) Tap to choose files o…" at bounding box center [784, 333] width 644 height 58
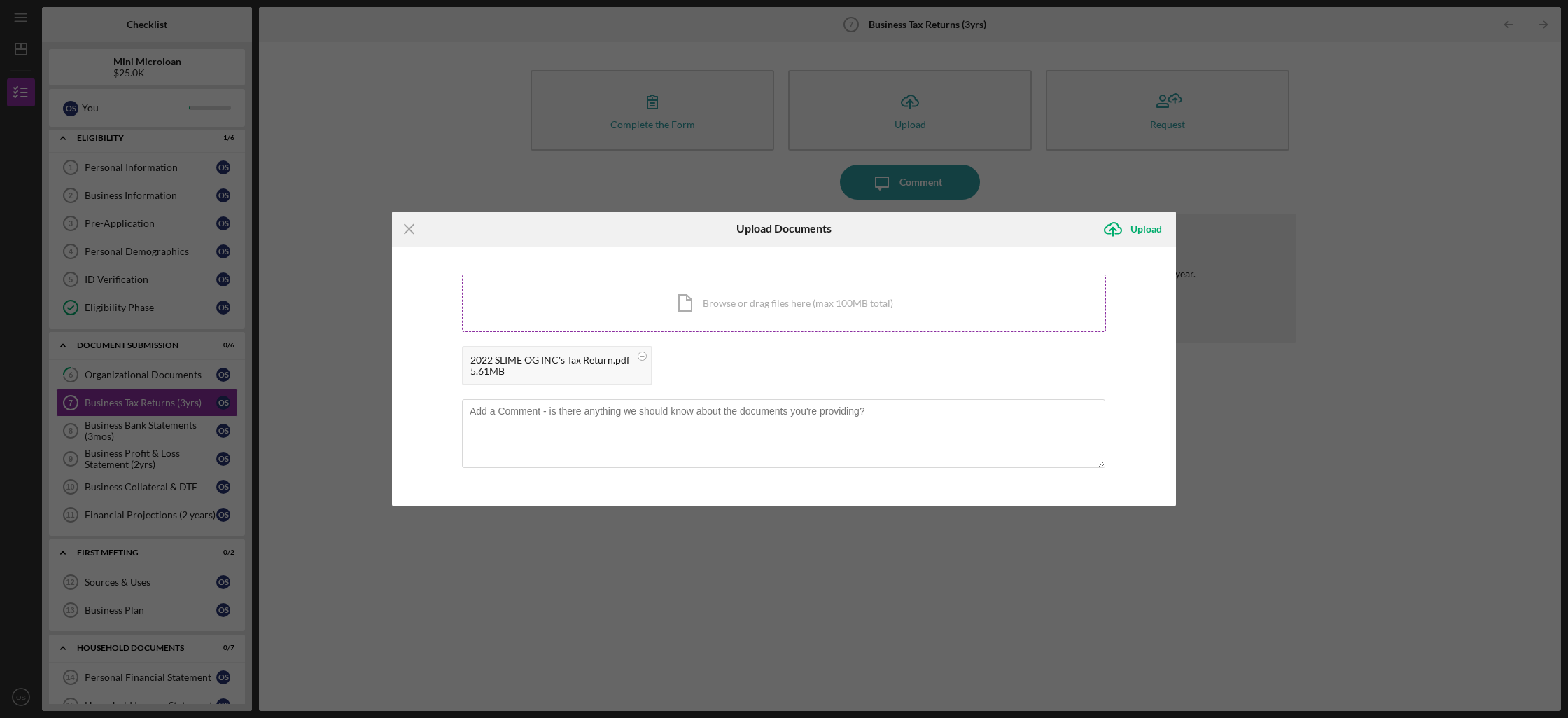
click at [851, 300] on div "Icon/Document Browse or drag files here (max 100MB total) Tap to choose files o…" at bounding box center [784, 303] width 644 height 58
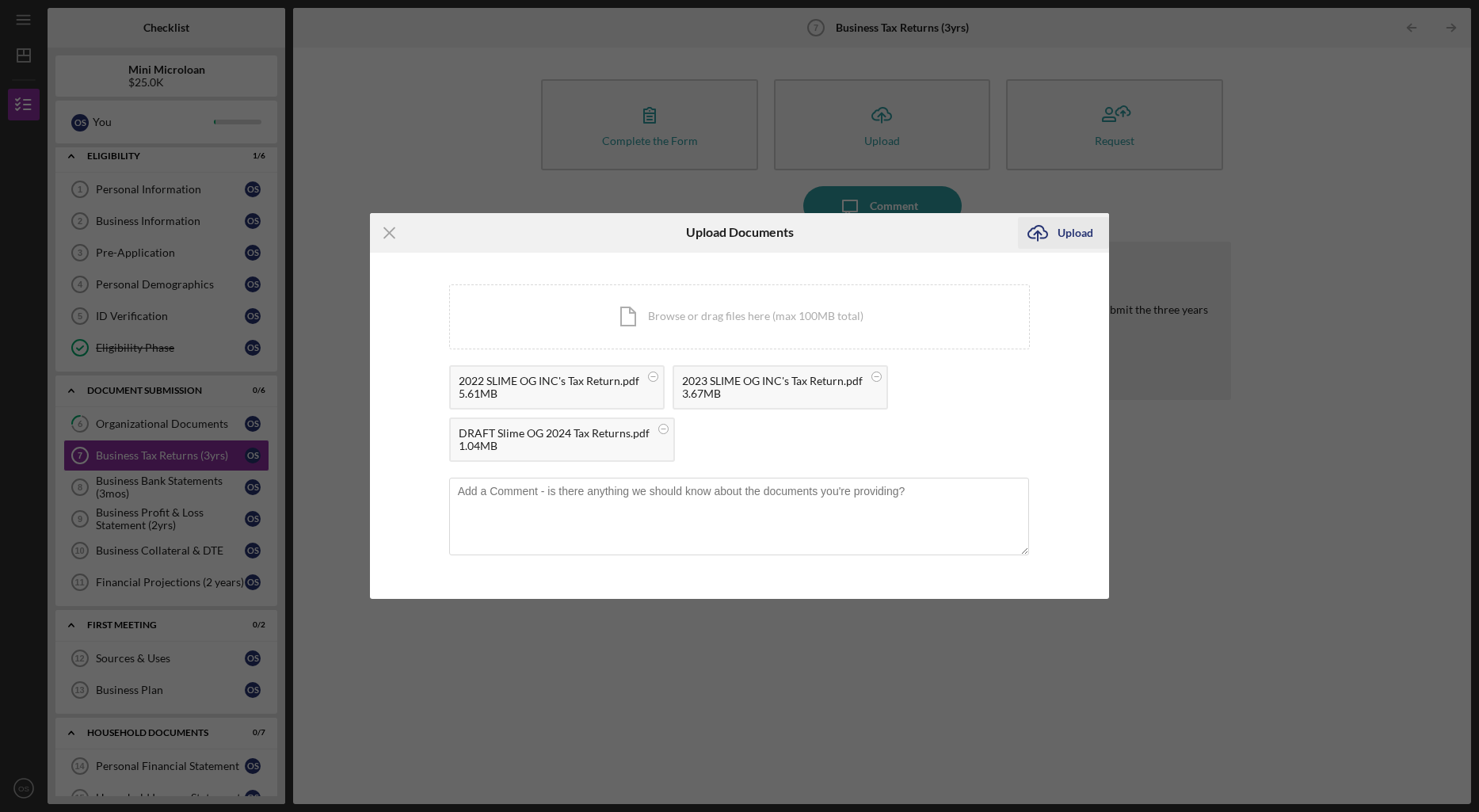
click at [1070, 237] on div "Upload" at bounding box center [1075, 233] width 36 height 32
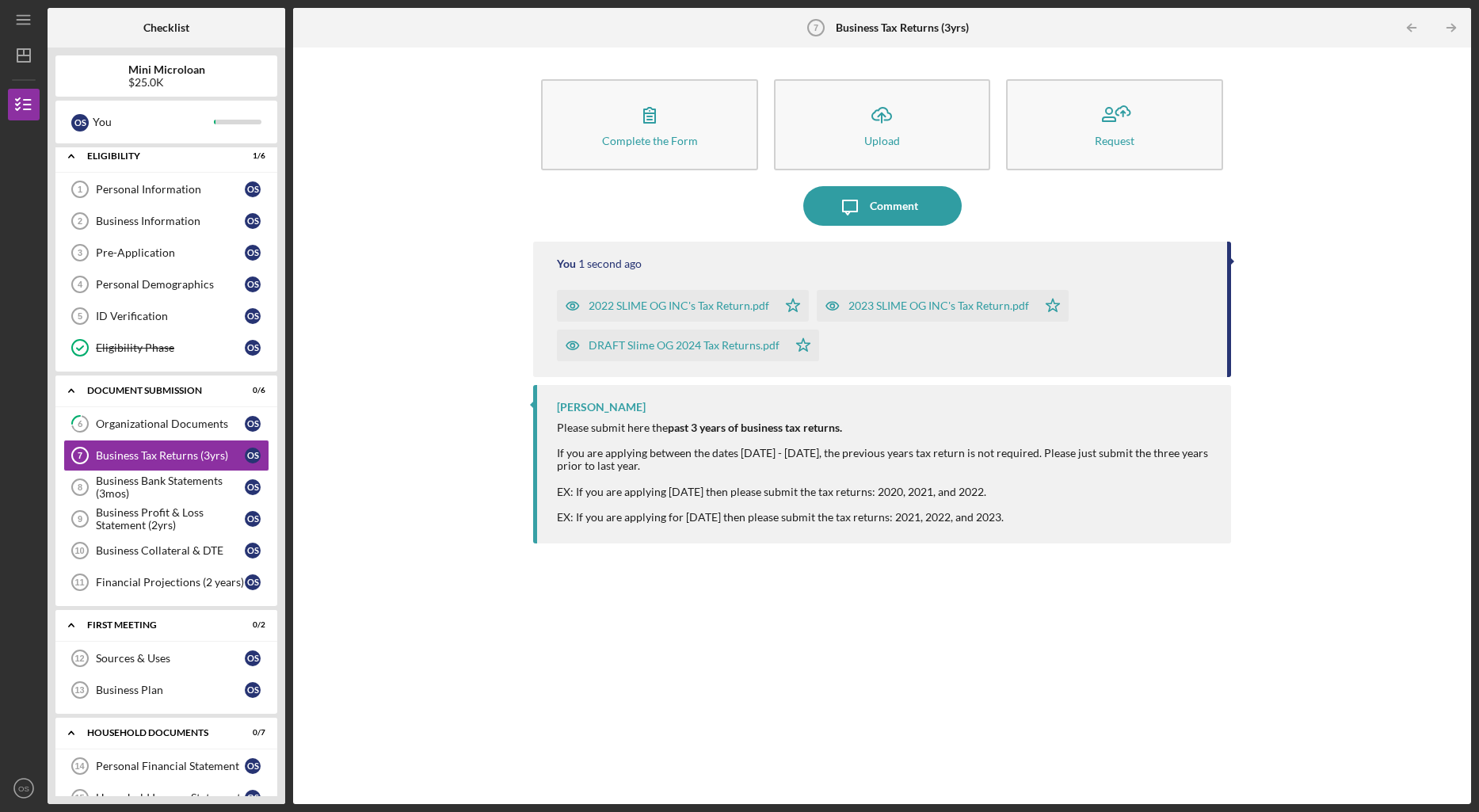
click at [165, 494] on div "Business Bank Statements (3mos)" at bounding box center [170, 487] width 149 height 26
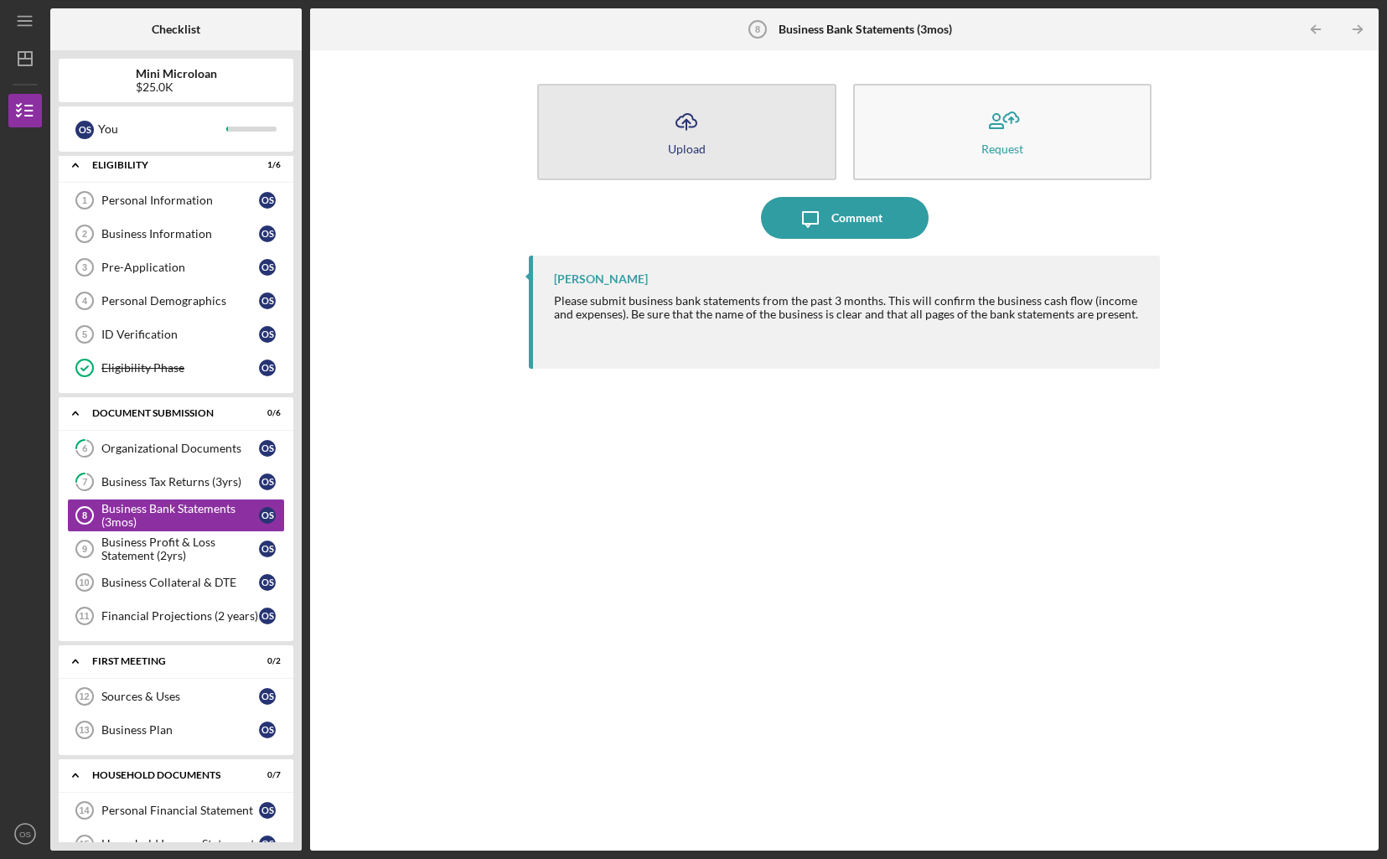
click at [748, 133] on button "Icon/Upload Upload" at bounding box center [686, 132] width 299 height 96
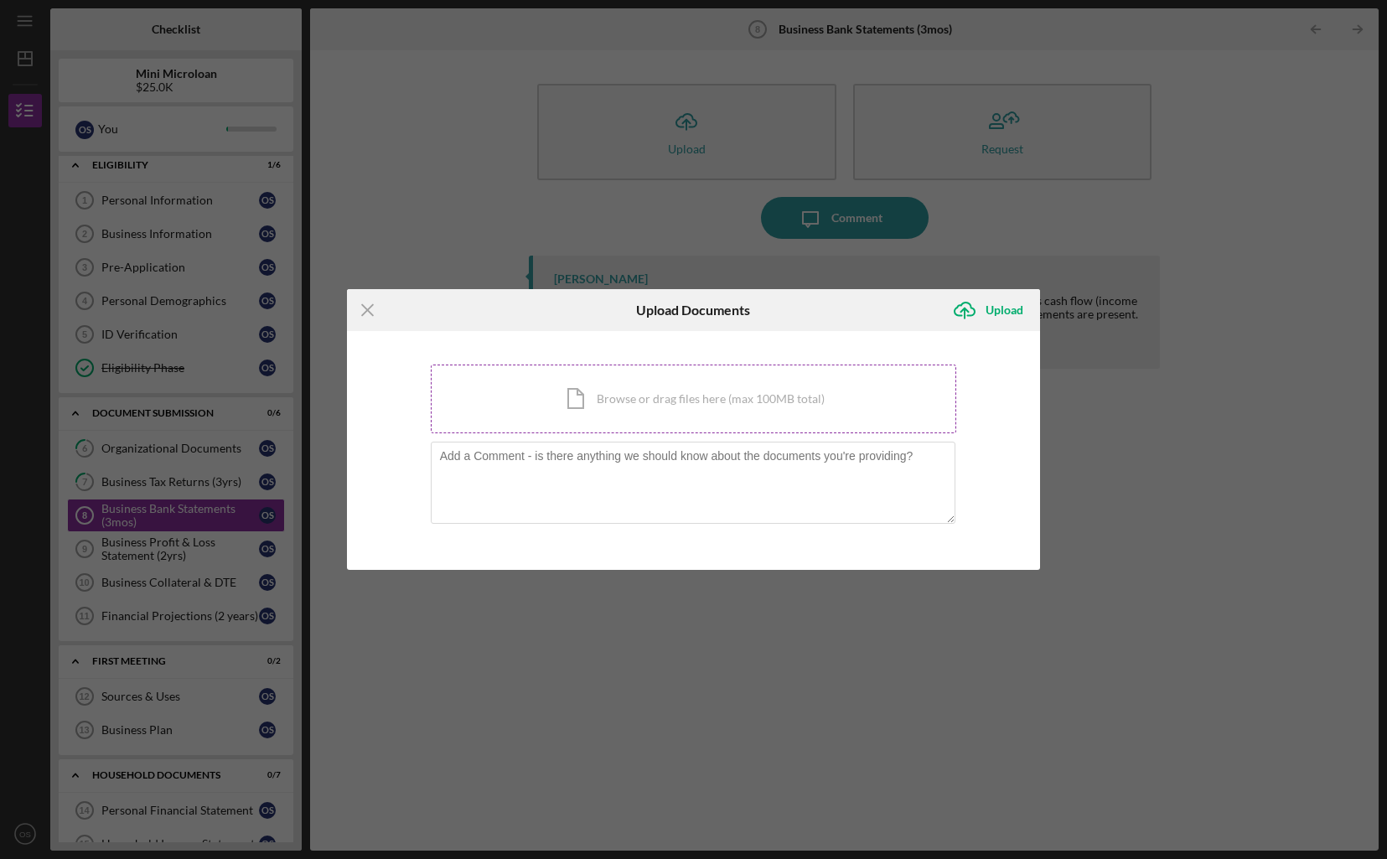
click at [713, 409] on div "Icon/Document Browse or drag files here (max 100MB total) Tap to choose files o…" at bounding box center [694, 398] width 526 height 69
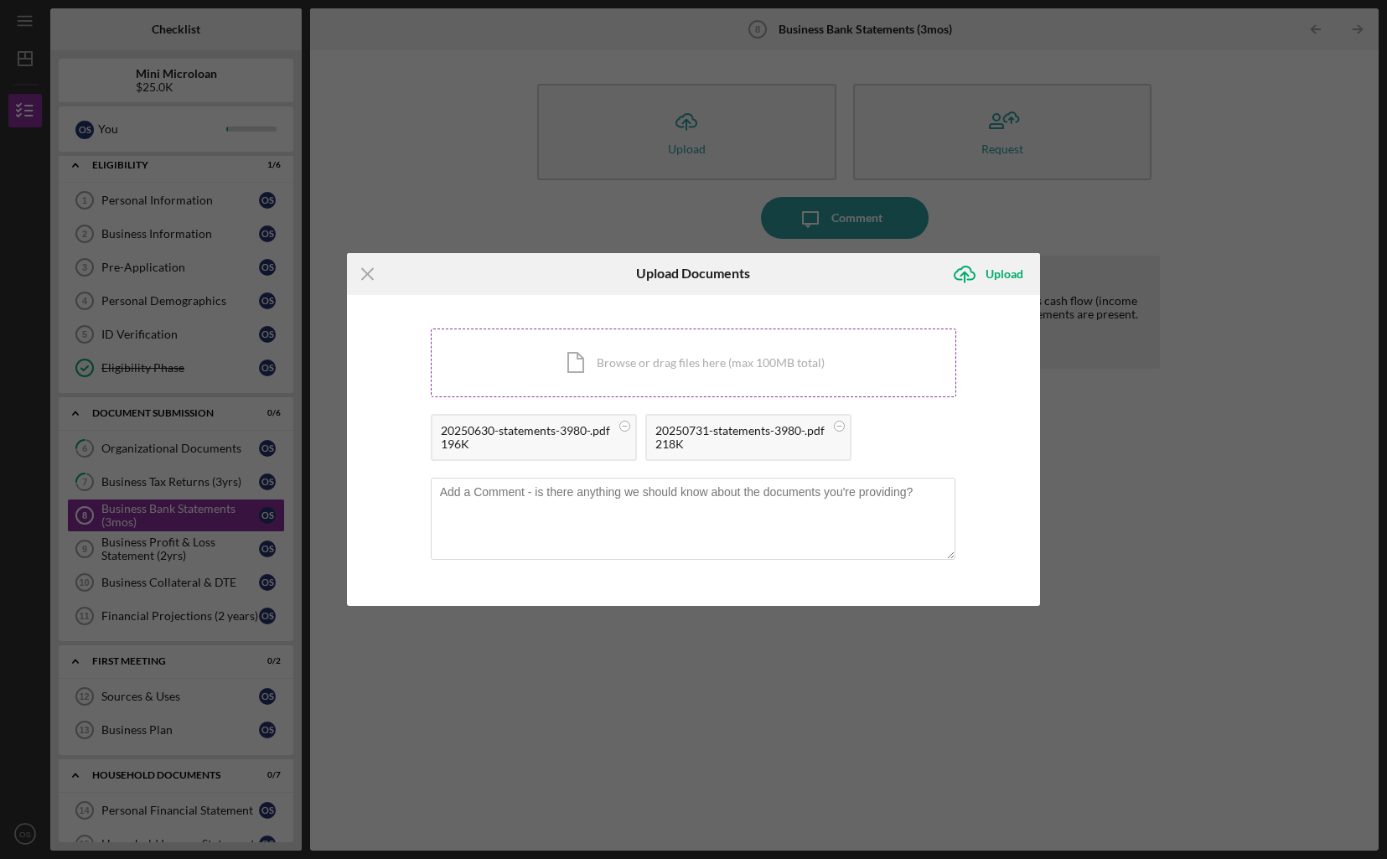
click at [810, 377] on div "Icon/Document Browse or drag files here (max 100MB total) Tap to choose files o…" at bounding box center [694, 362] width 526 height 69
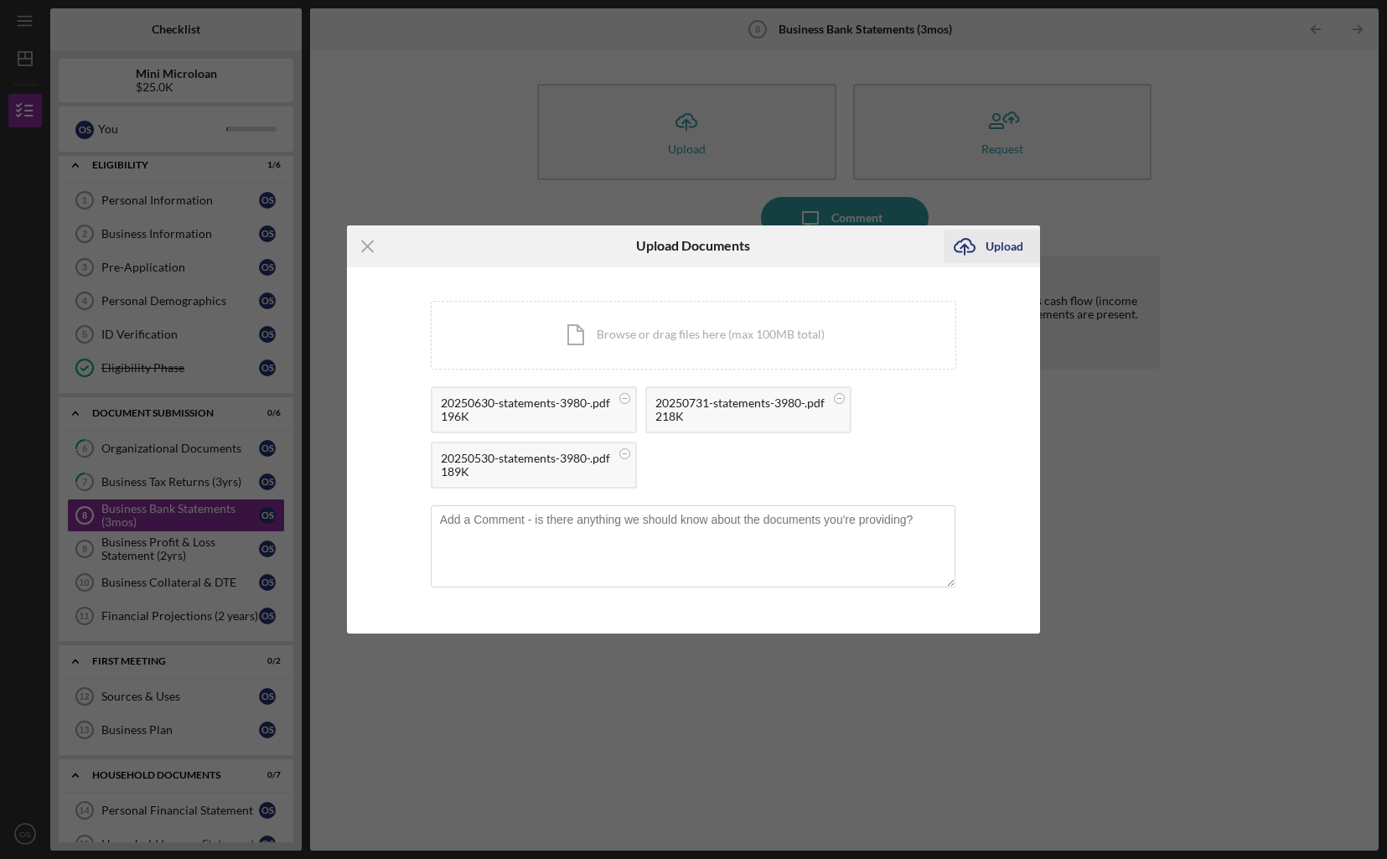
click at [1002, 246] on div "Upload" at bounding box center [1004, 247] width 38 height 34
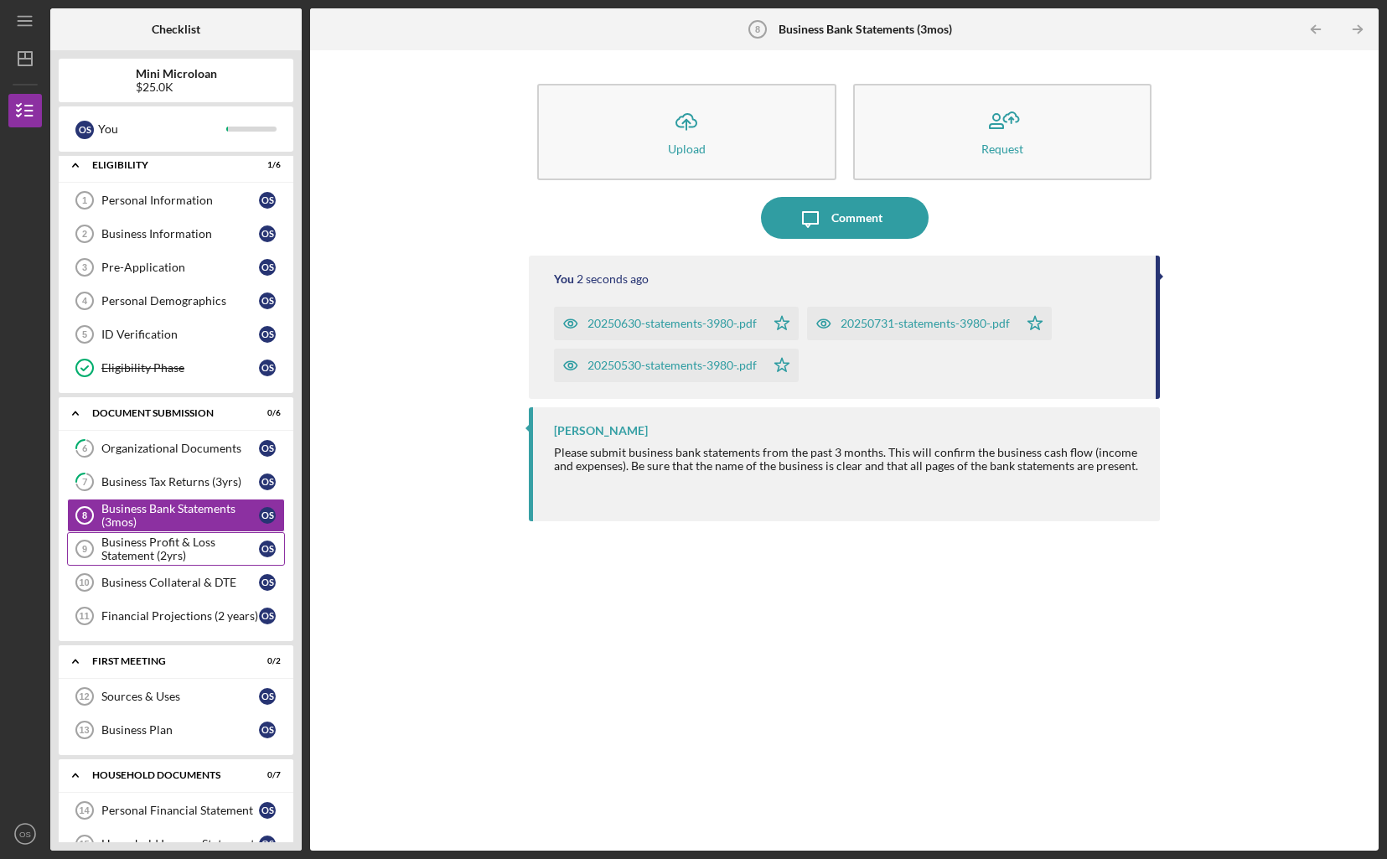
click at [153, 547] on div "Business Profit & Loss Statement (2yrs)" at bounding box center [180, 548] width 158 height 27
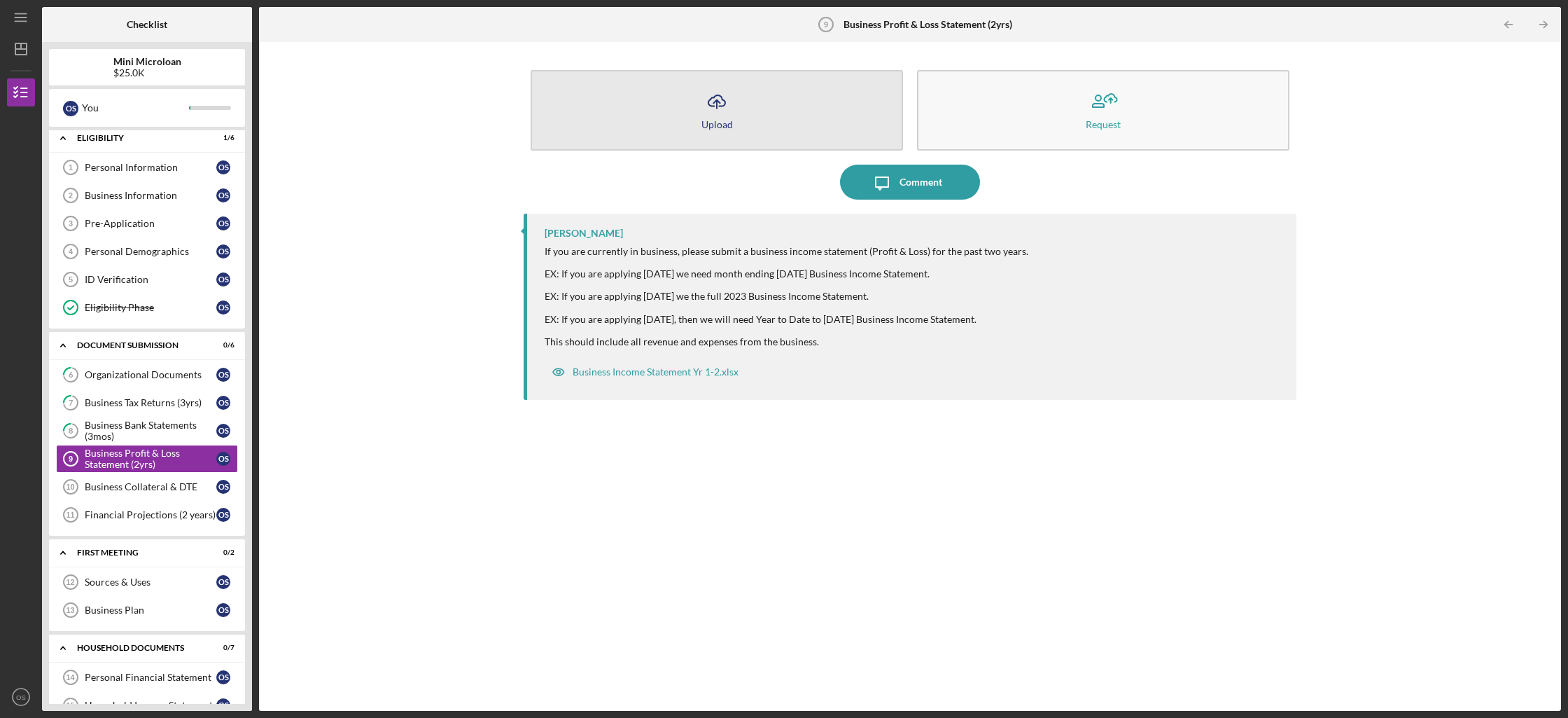
click at [735, 79] on button "Icon/Upload Upload" at bounding box center [717, 110] width 373 height 80
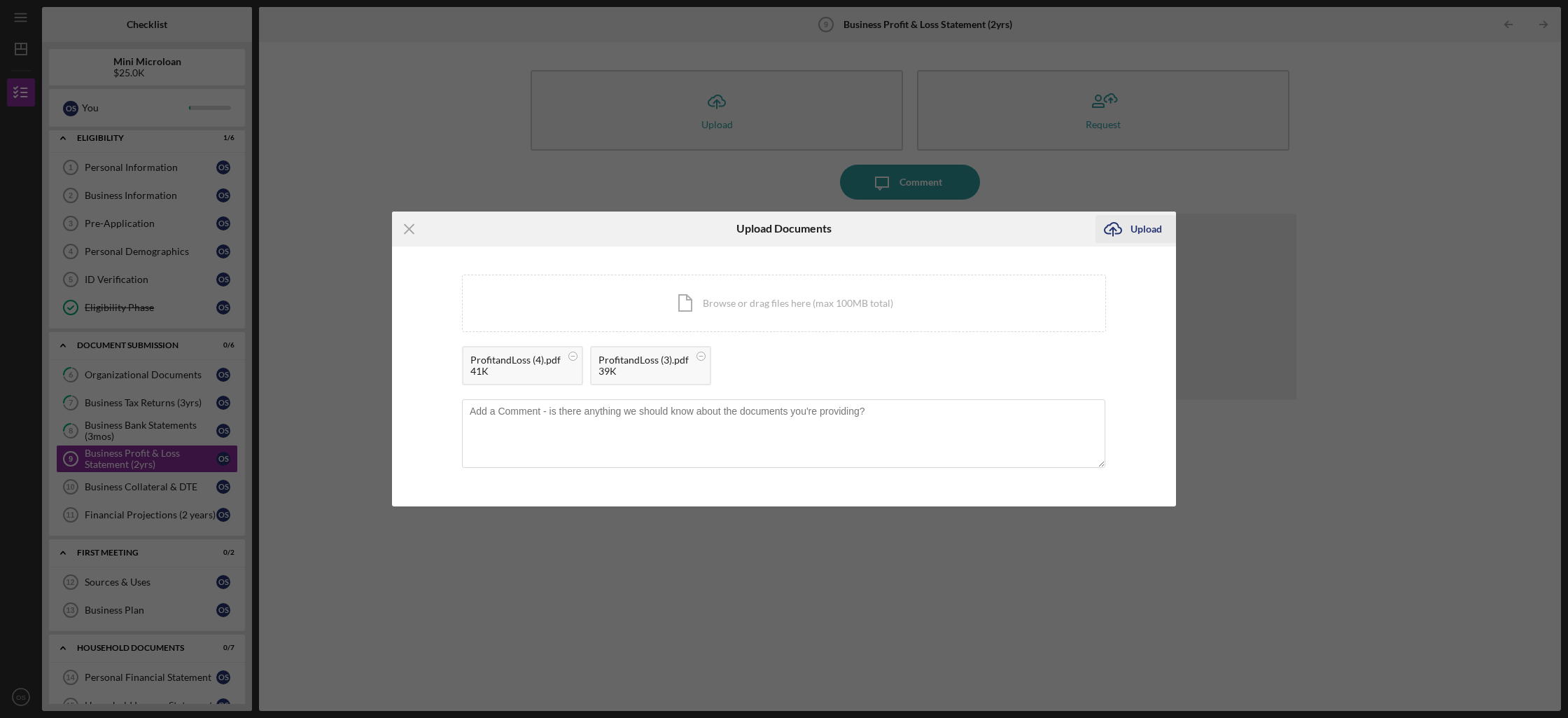
click at [1138, 224] on div "Upload" at bounding box center [1146, 229] width 32 height 28
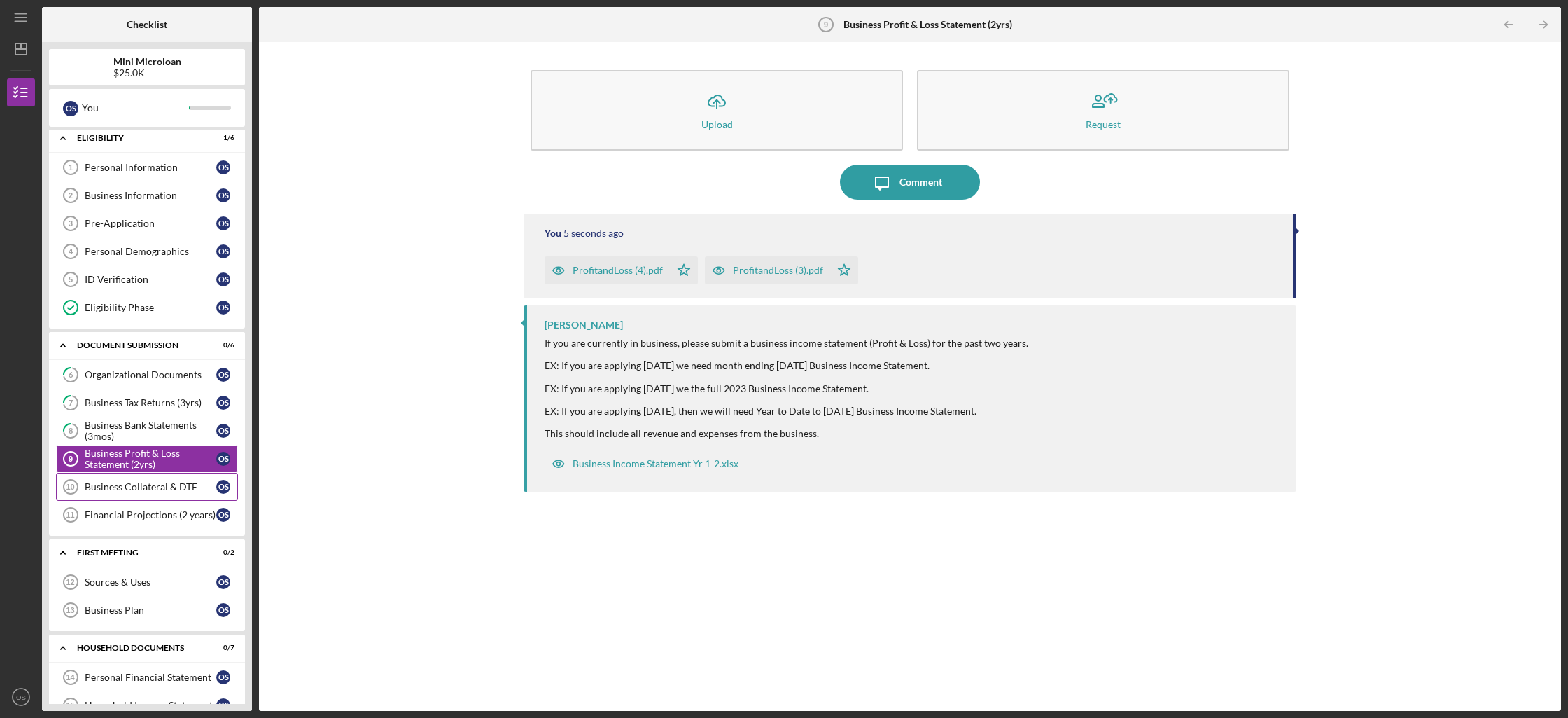
click at [114, 491] on div "Business Collateral & DTE" at bounding box center [150, 486] width 132 height 11
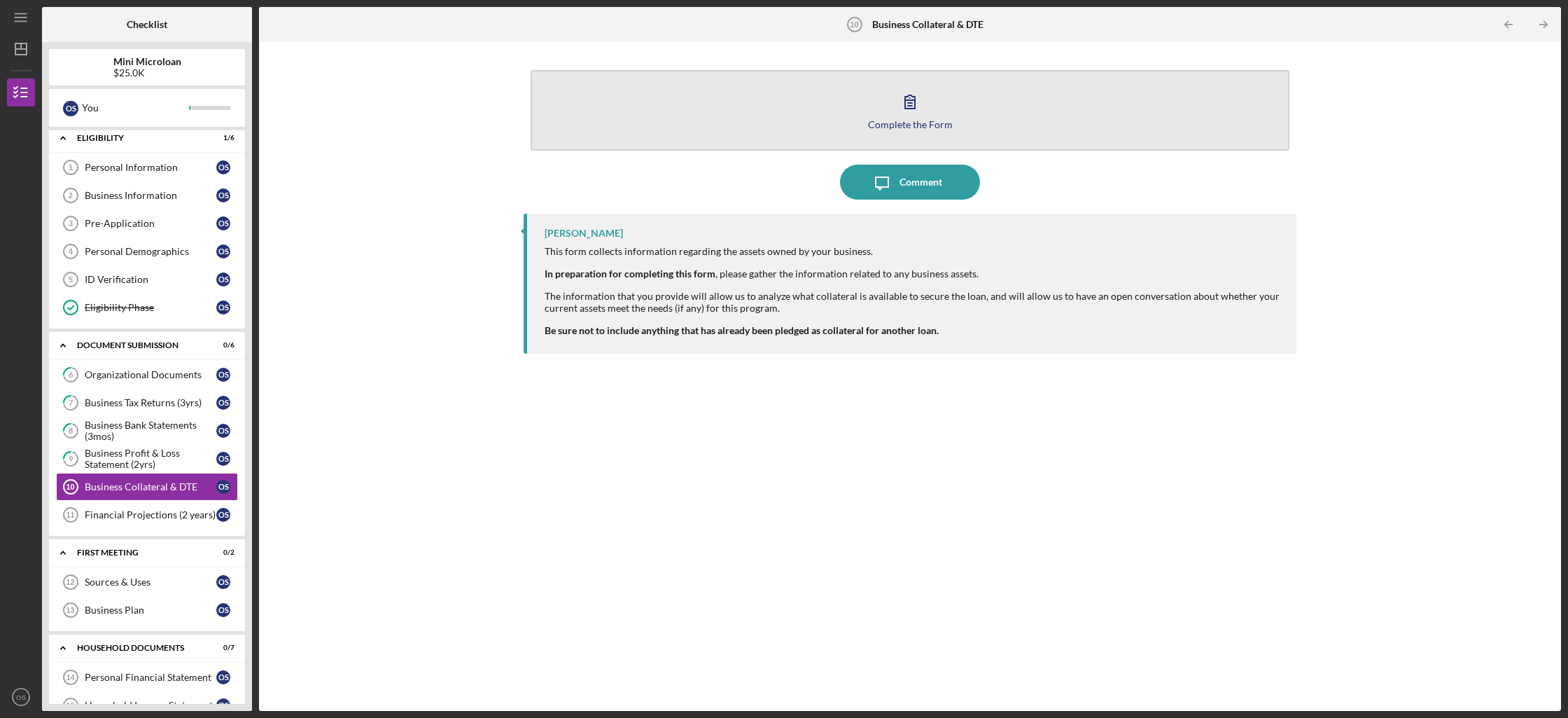
click at [892, 114] on button "Complete the Form Form" at bounding box center [910, 110] width 759 height 80
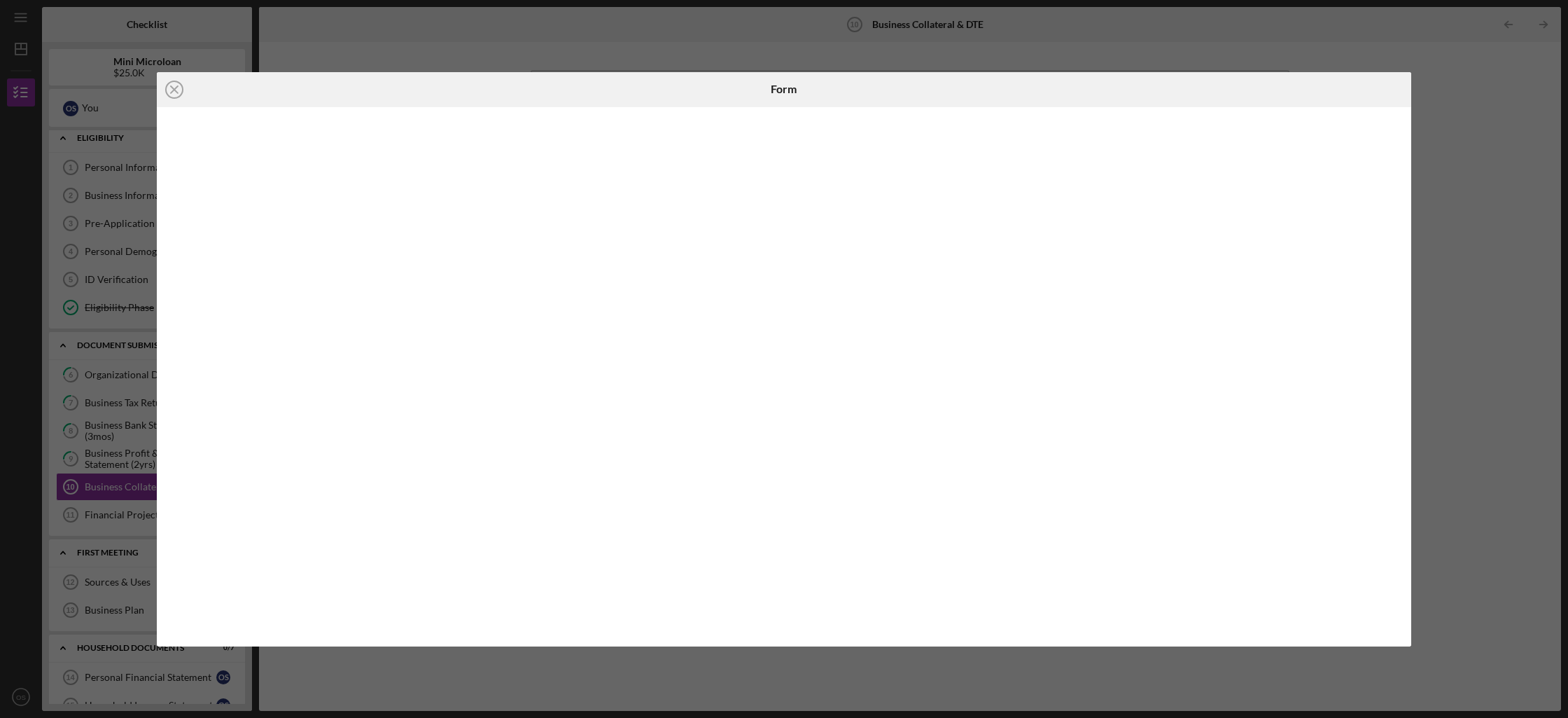
click at [1482, 310] on div "Icon/Close Form" at bounding box center [784, 359] width 1568 height 718
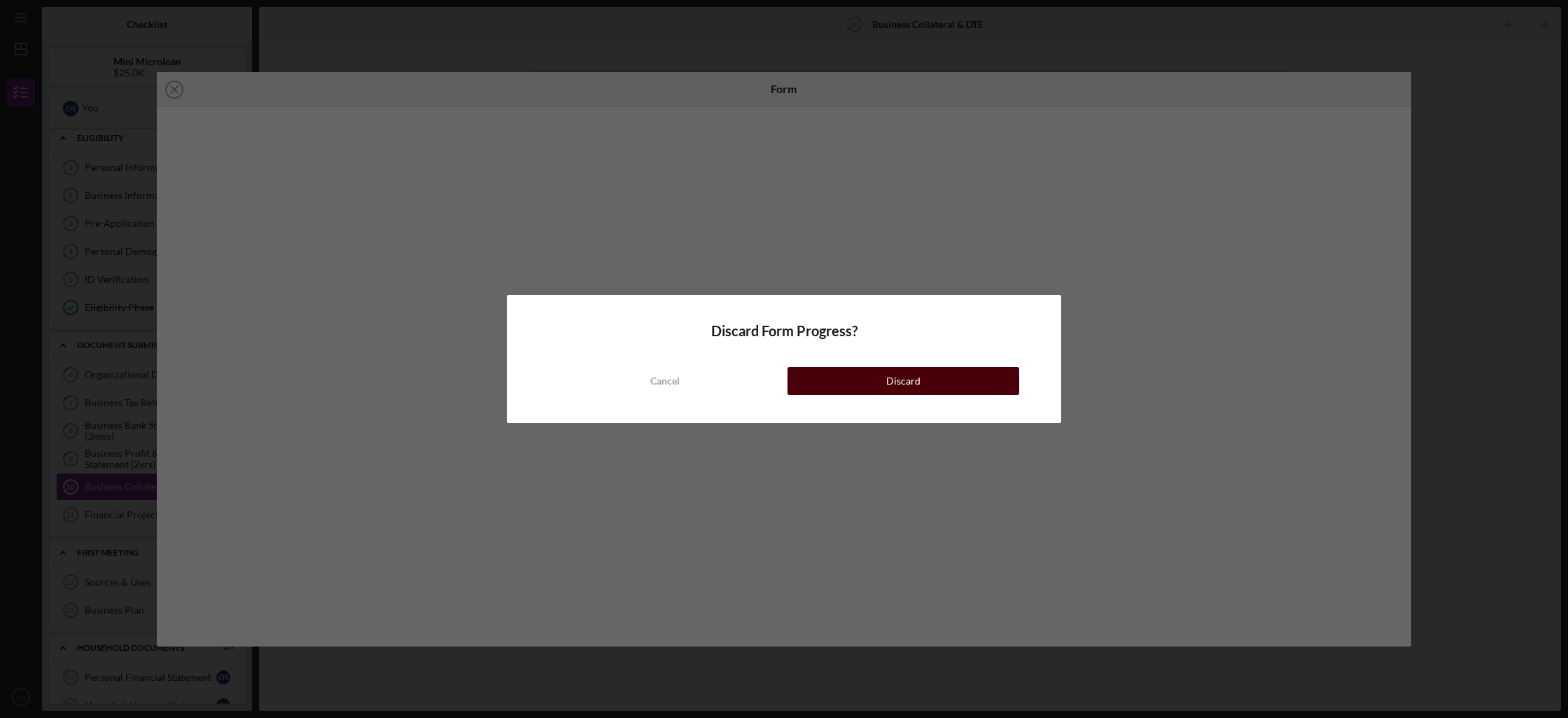
click at [955, 374] on button "Discard" at bounding box center [903, 381] width 231 height 28
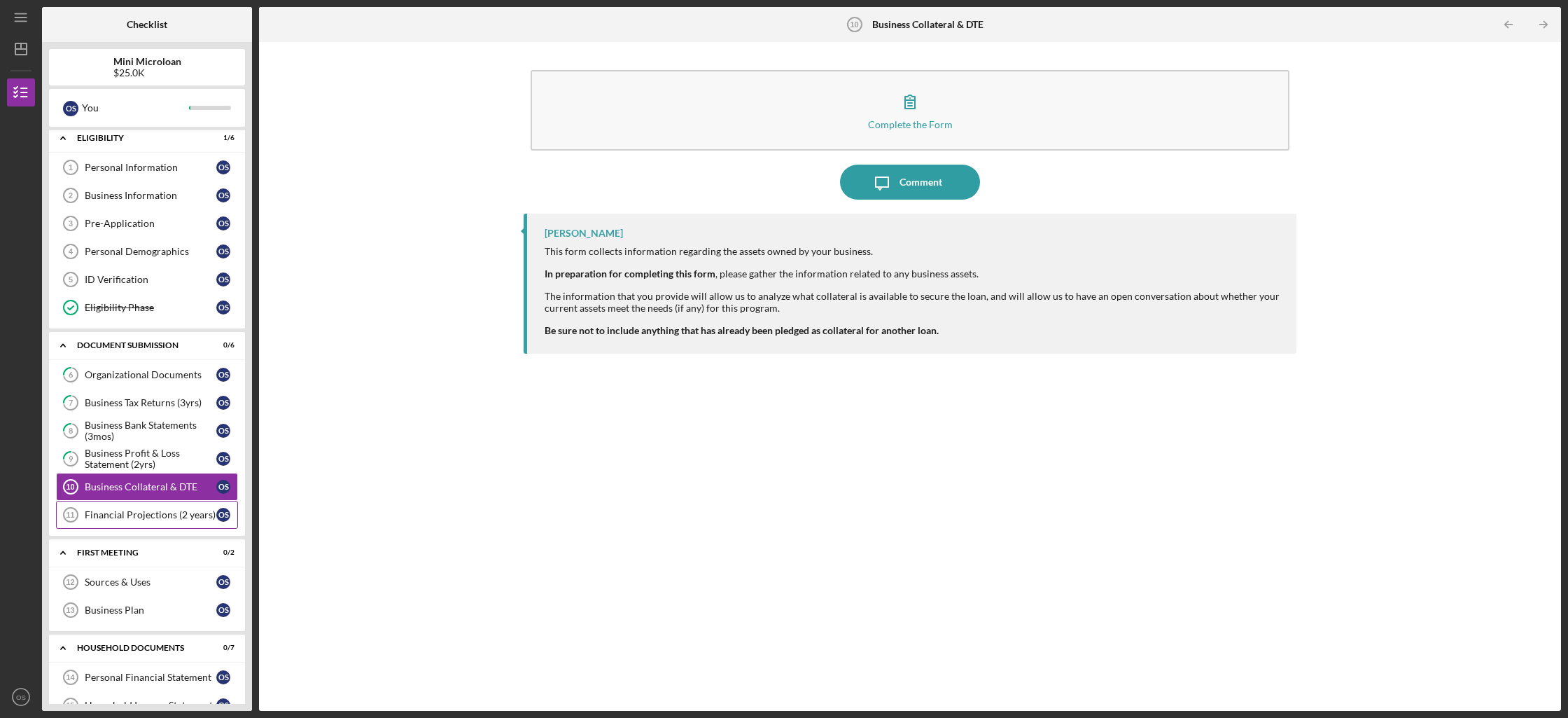
click at [158, 512] on div "Financial Projections (2 years)" at bounding box center [150, 514] width 132 height 11
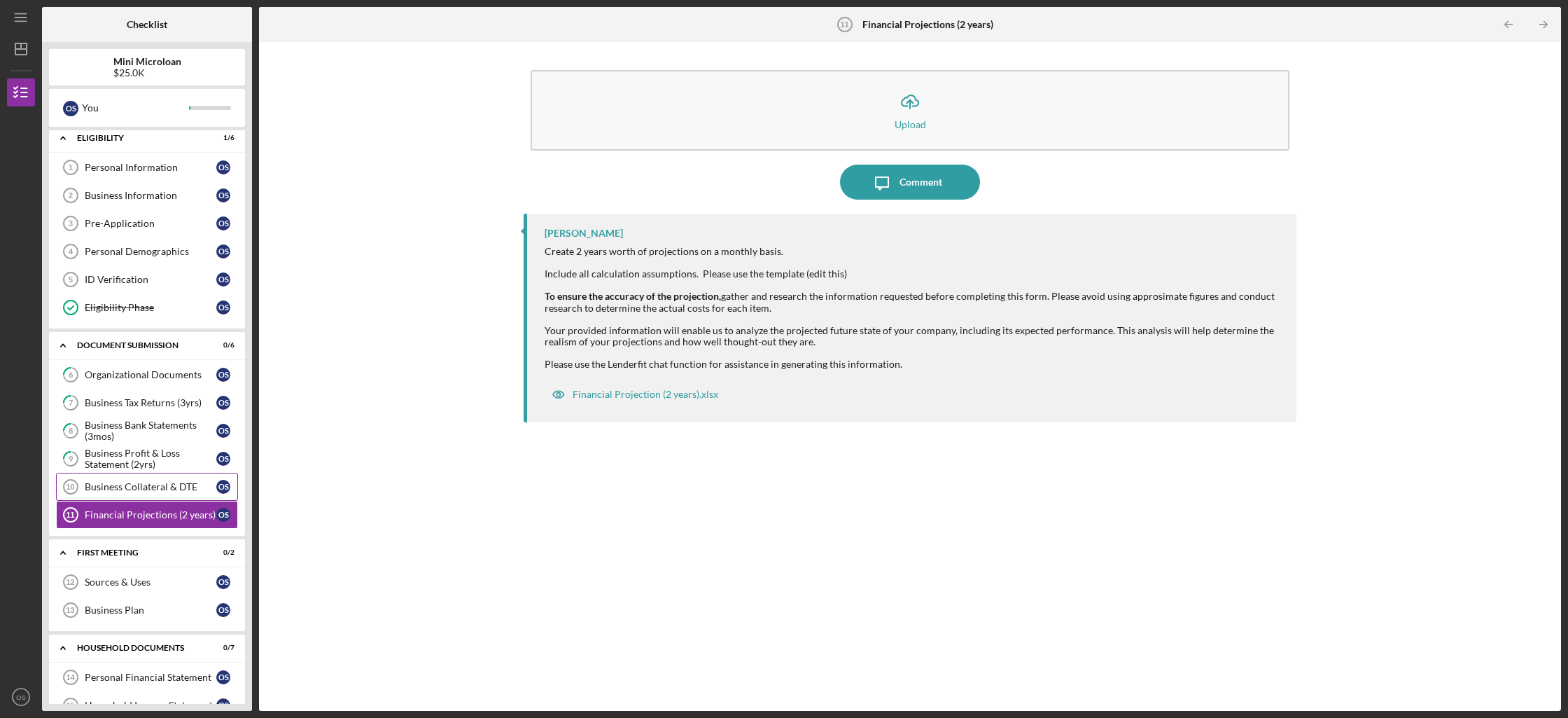
click at [162, 491] on div "Business Collateral & DTE" at bounding box center [150, 486] width 132 height 11
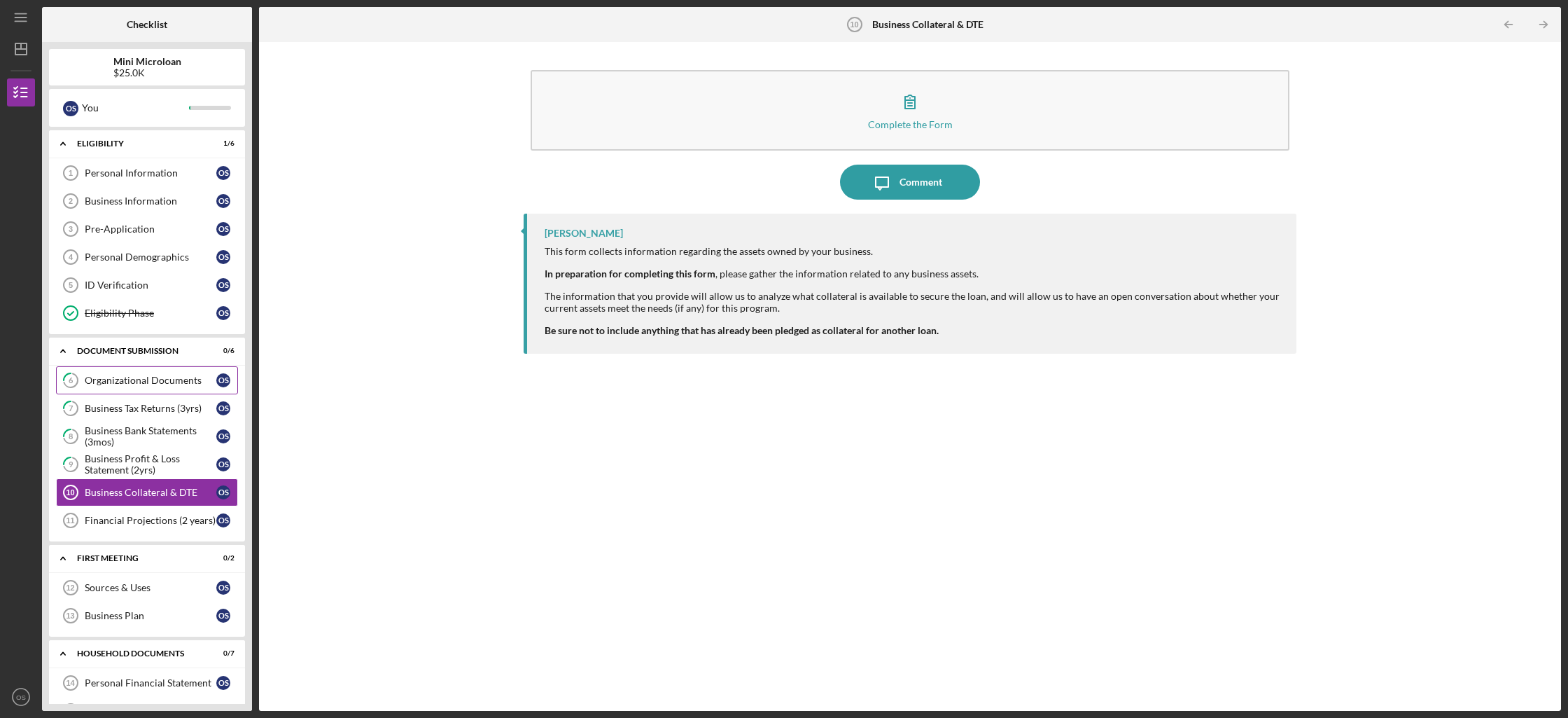
click at [154, 390] on link "6 Organizational Documents O S" at bounding box center [147, 380] width 182 height 28
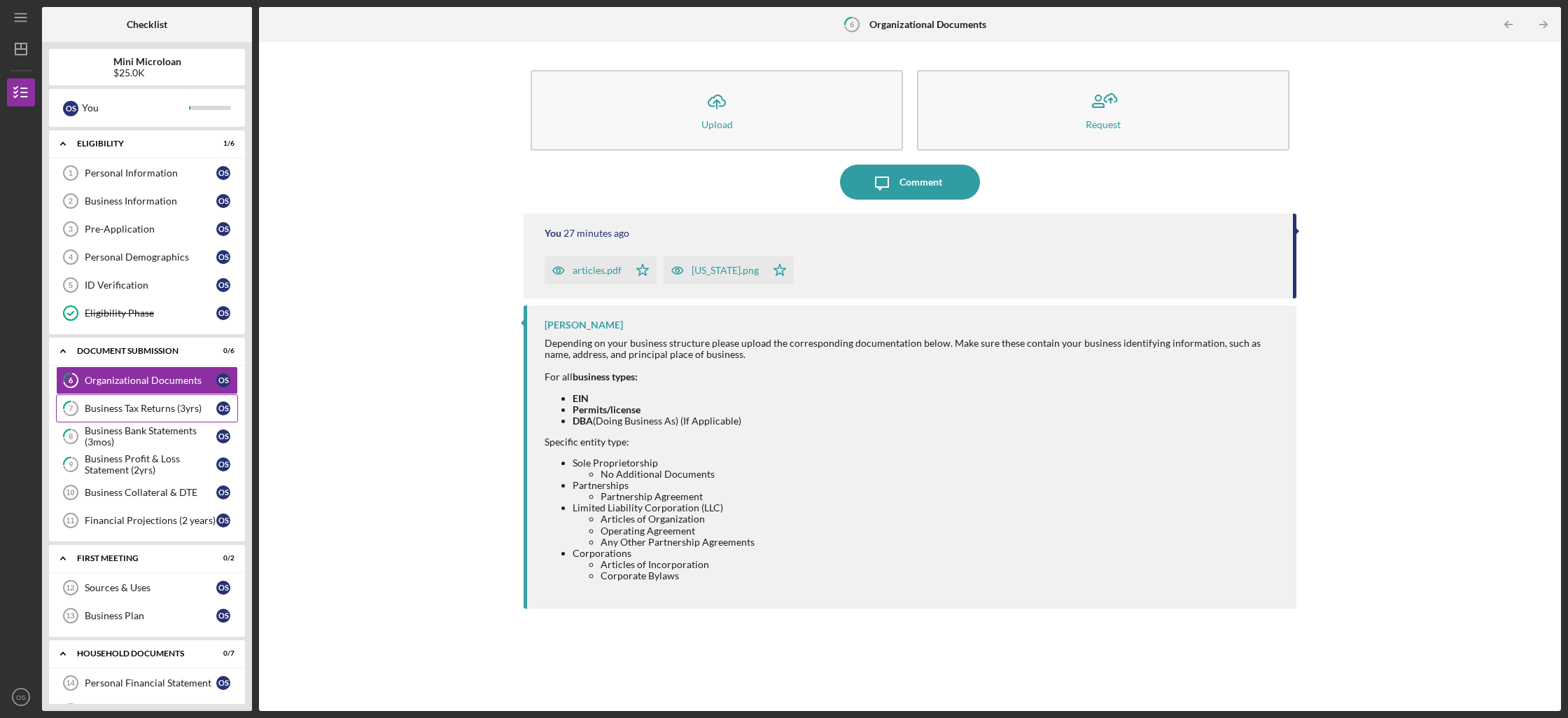
click at [153, 403] on div "Business Tax Returns (3yrs)" at bounding box center [150, 408] width 132 height 11
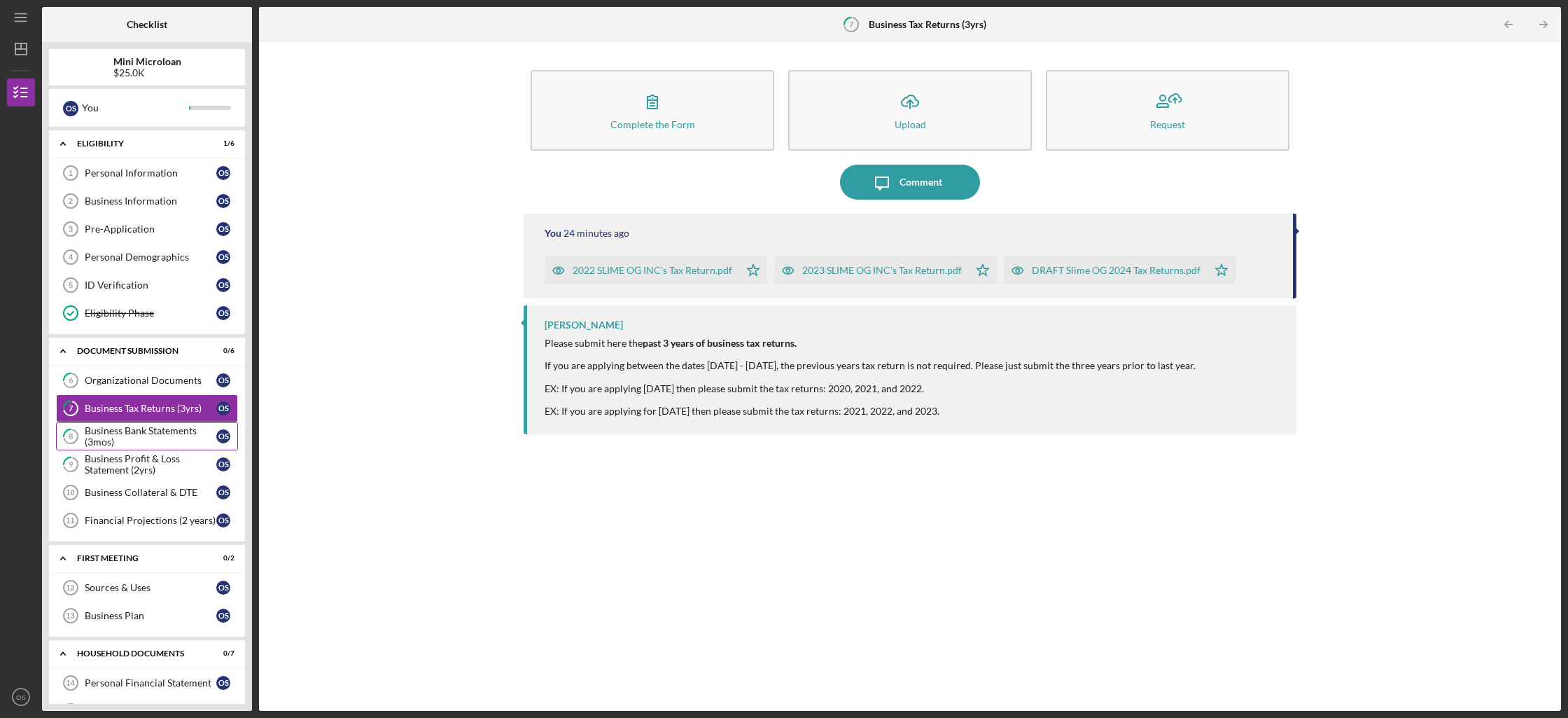
click at [158, 432] on div "Business Bank Statements (3mos)" at bounding box center [150, 436] width 132 height 23
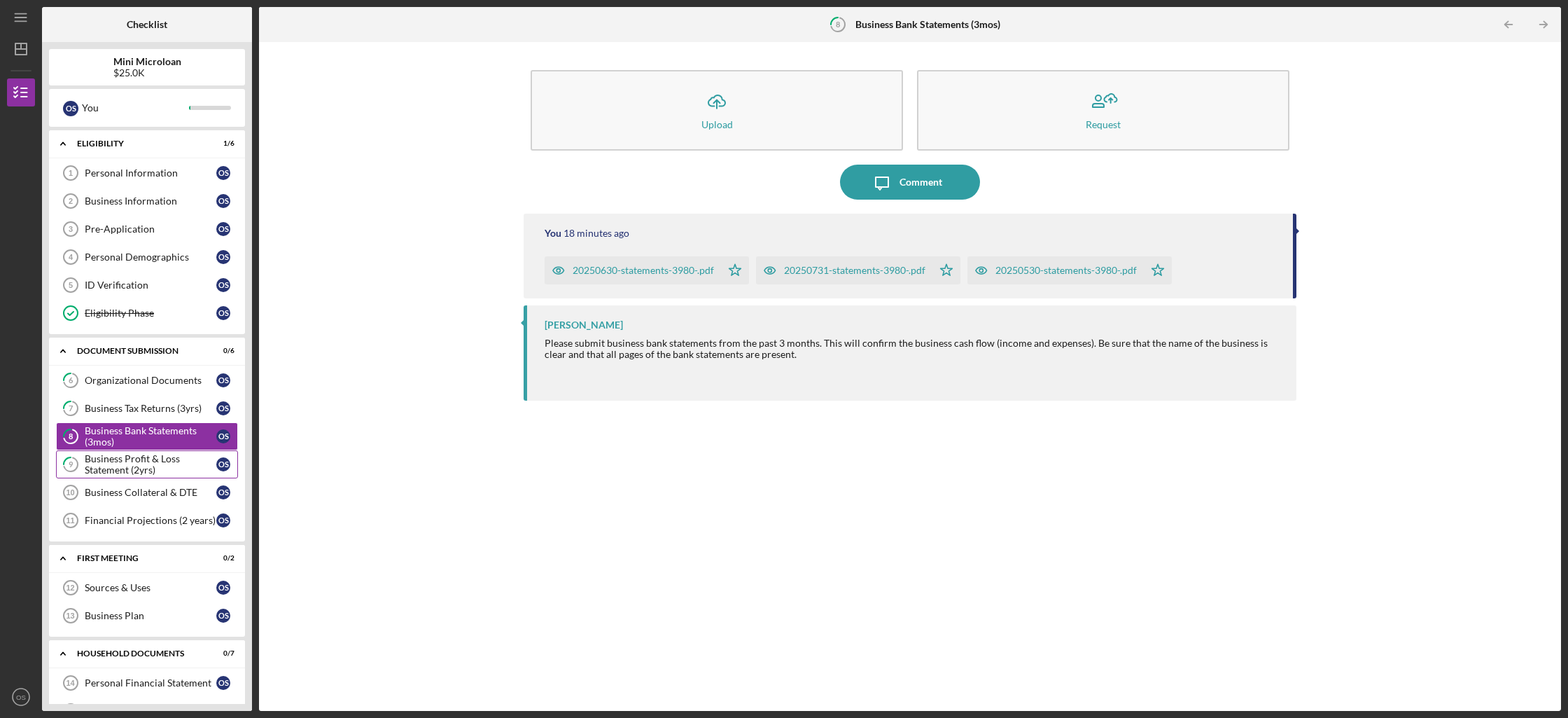
click at [157, 459] on div "Business Profit & Loss Statement (2yrs)" at bounding box center [150, 464] width 132 height 23
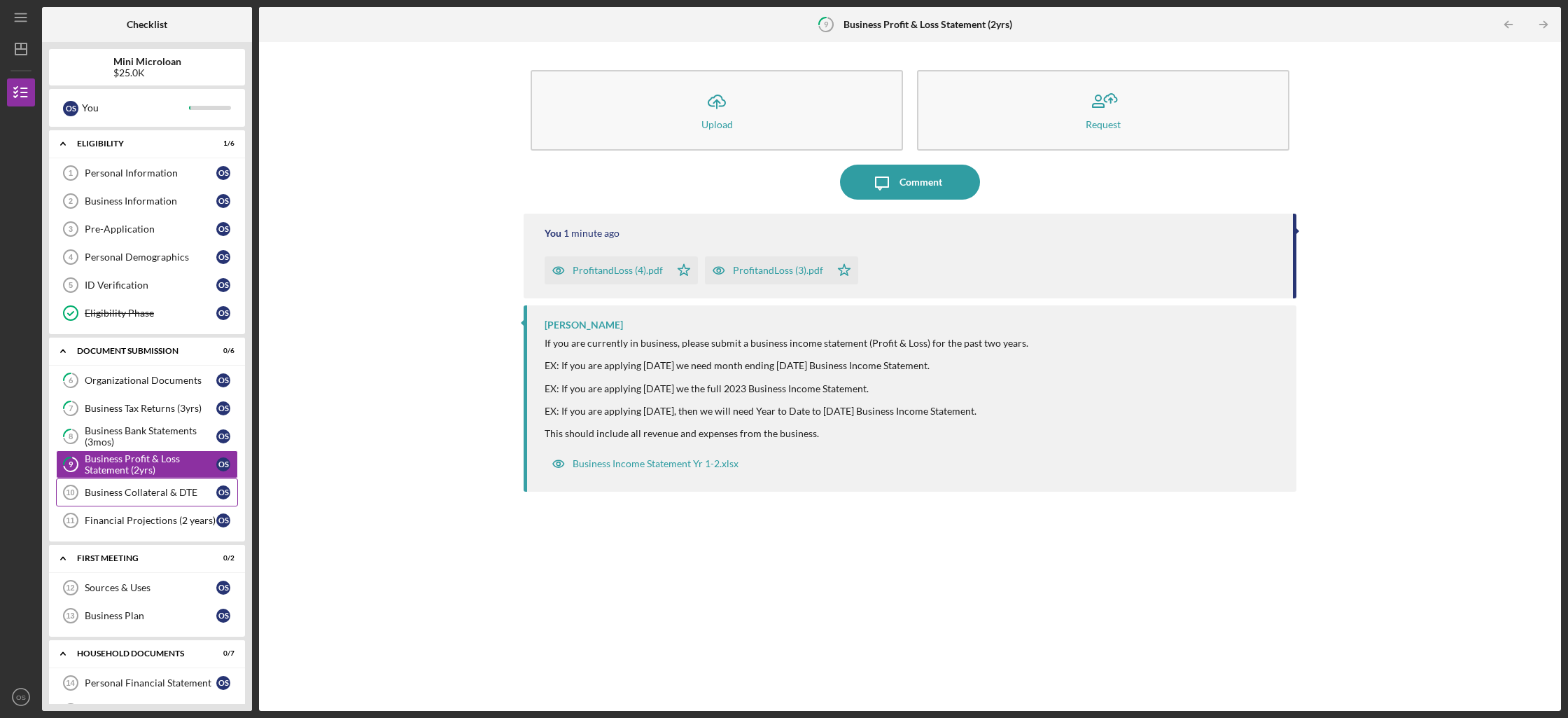
click at [142, 497] on div "Business Collateral & DTE" at bounding box center [150, 491] width 132 height 11
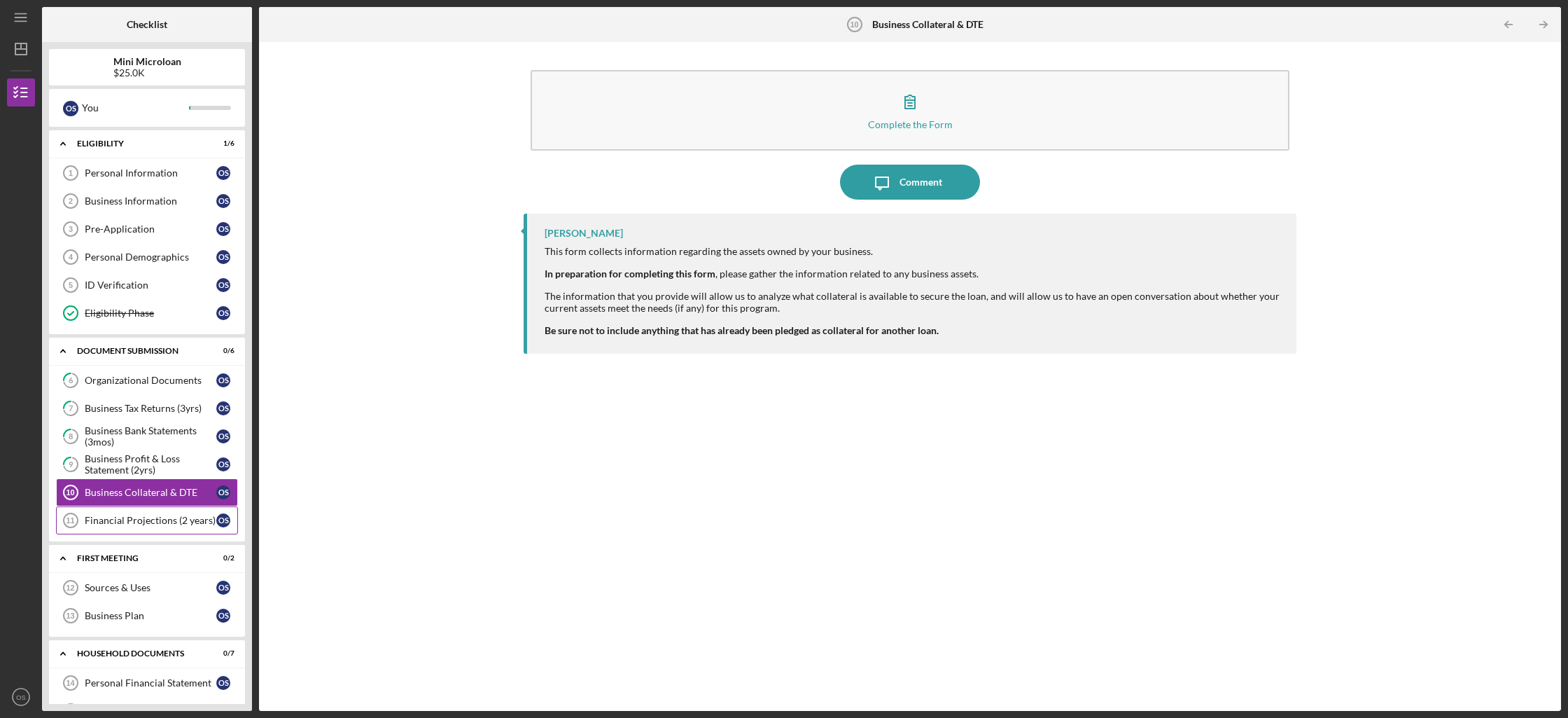
click at [132, 517] on div "Financial Projections (2 years)" at bounding box center [150, 520] width 132 height 11
